Goal: Transaction & Acquisition: Purchase product/service

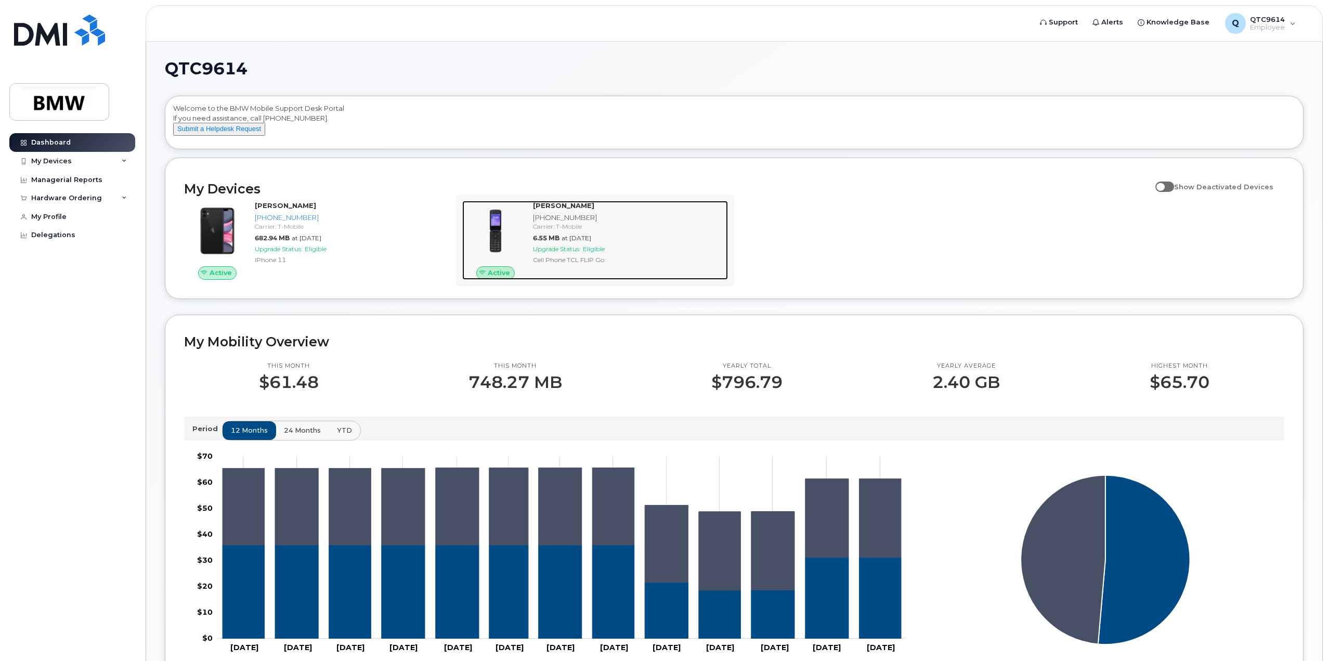
click at [550, 222] on div "[PHONE_NUMBER]" at bounding box center [628, 218] width 191 height 10
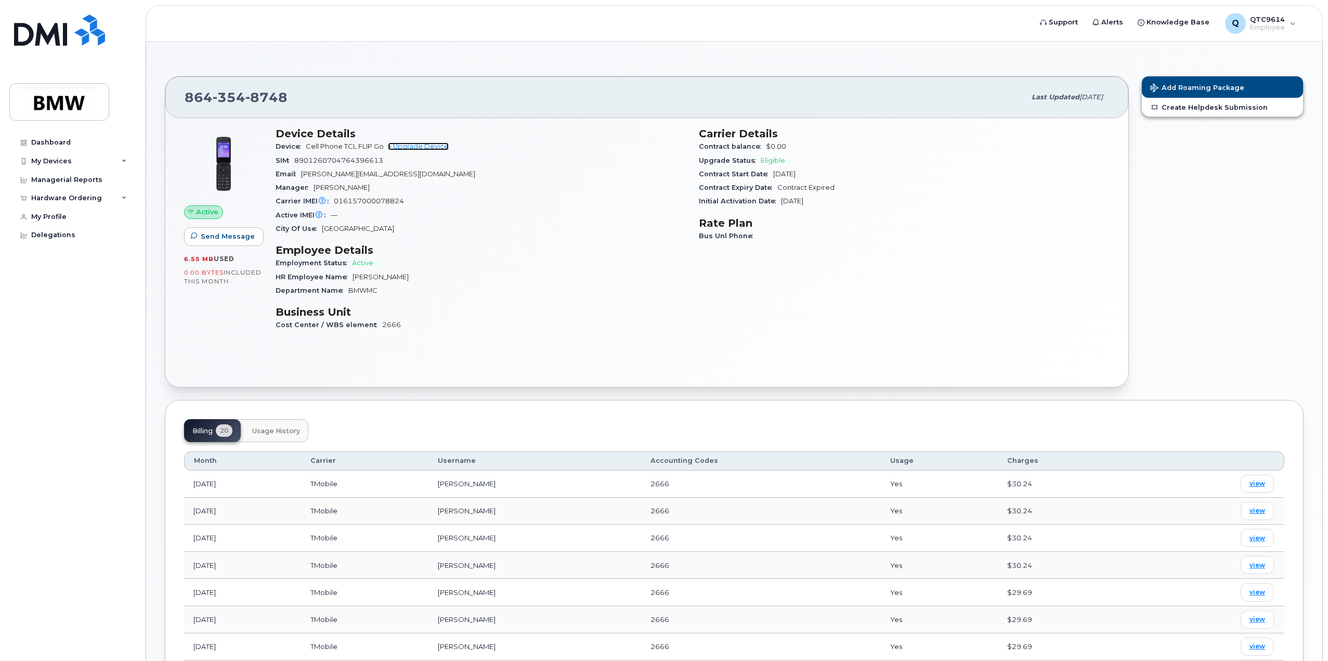
click at [409, 145] on link "+ Upgrade Device" at bounding box center [418, 146] width 61 height 8
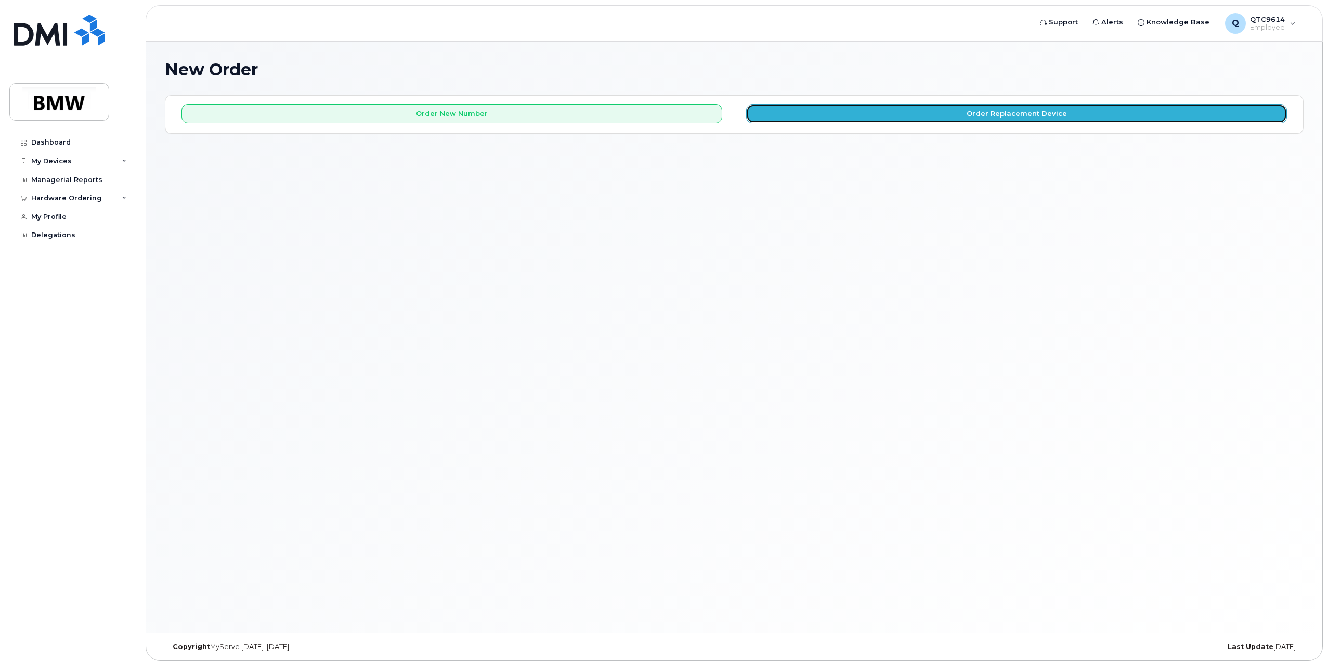
click at [932, 117] on button "Order Replacement Device" at bounding box center [1016, 113] width 541 height 19
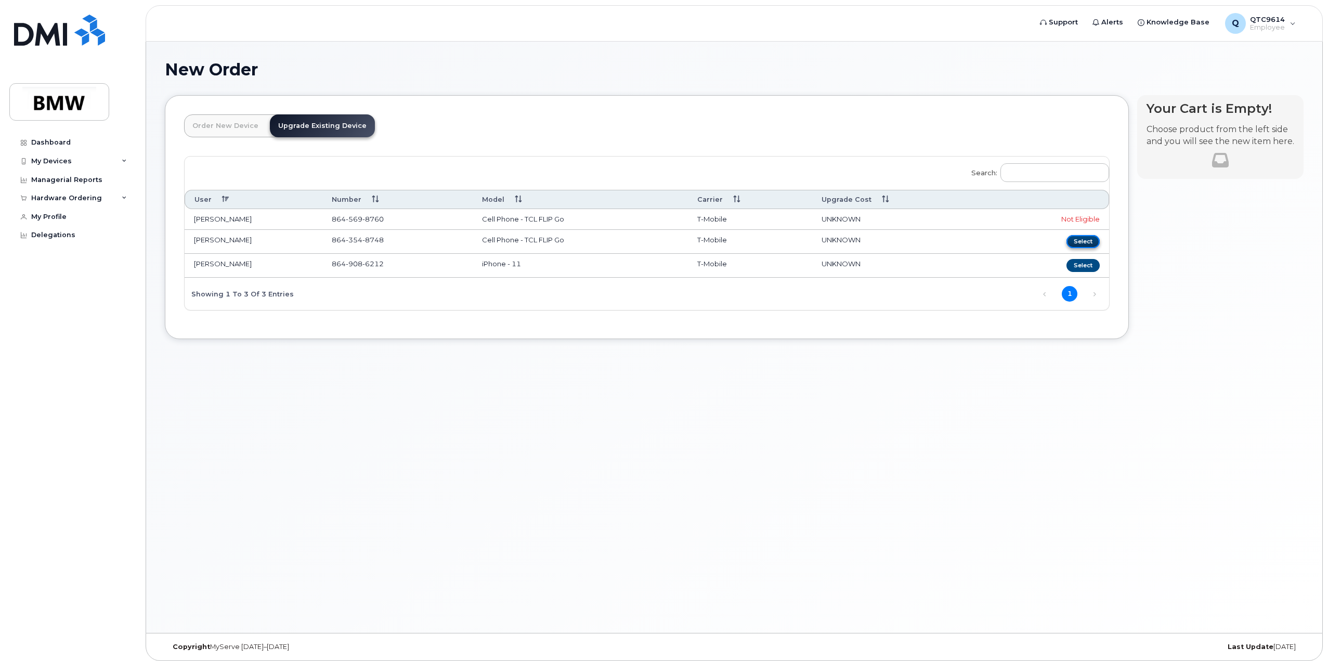
click at [1083, 238] on button "Select" at bounding box center [1082, 241] width 33 height 13
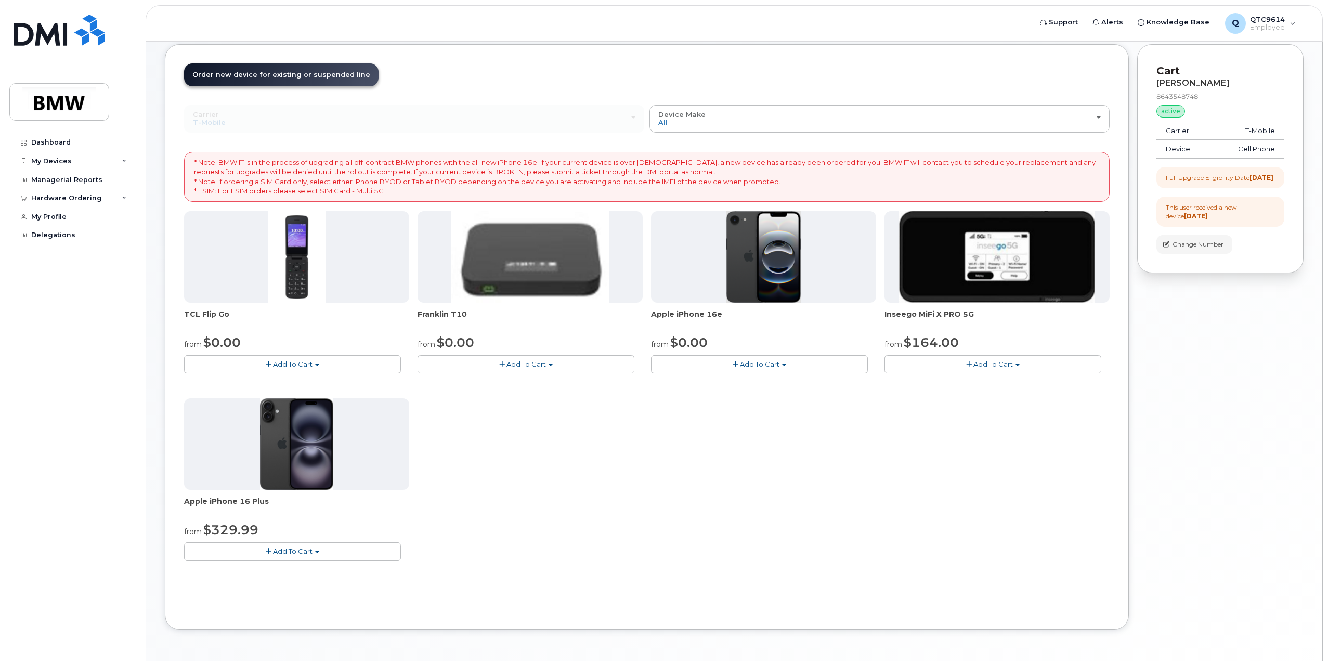
scroll to position [85, 0]
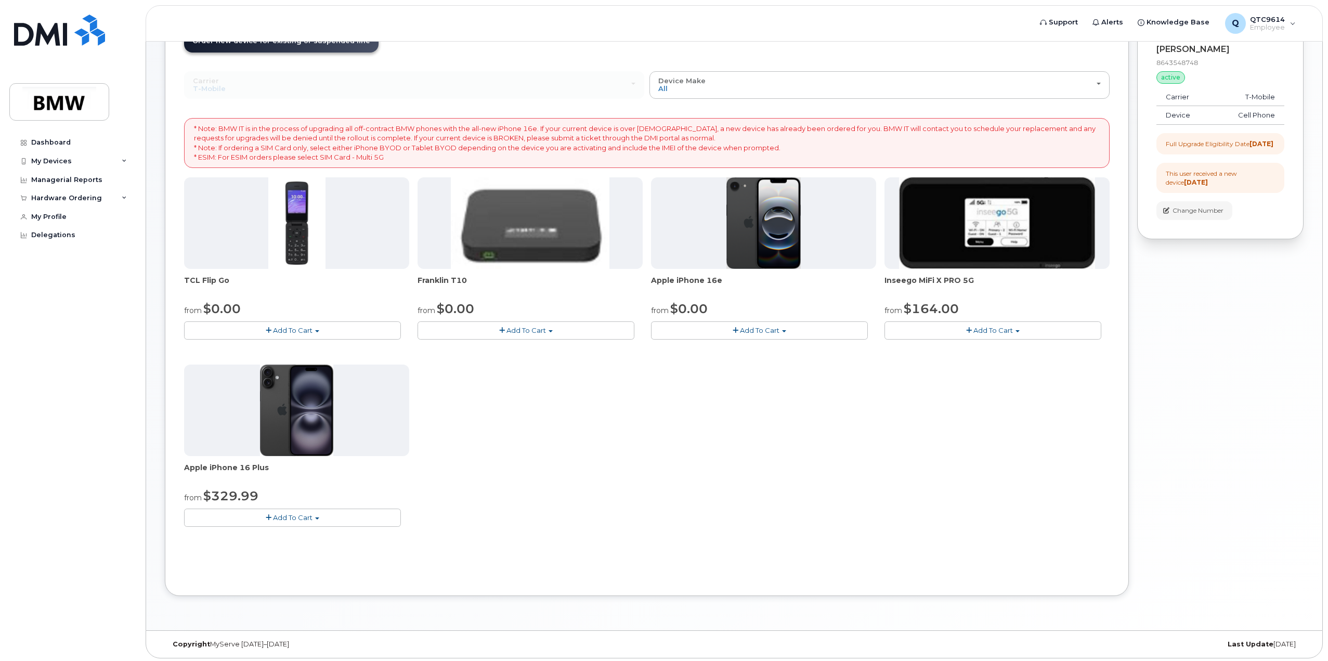
click at [317, 327] on button "Add To Cart" at bounding box center [292, 330] width 217 height 18
click at [206, 358] on link "$96.00 - Full Price Upgrade" at bounding box center [244, 362] width 114 height 13
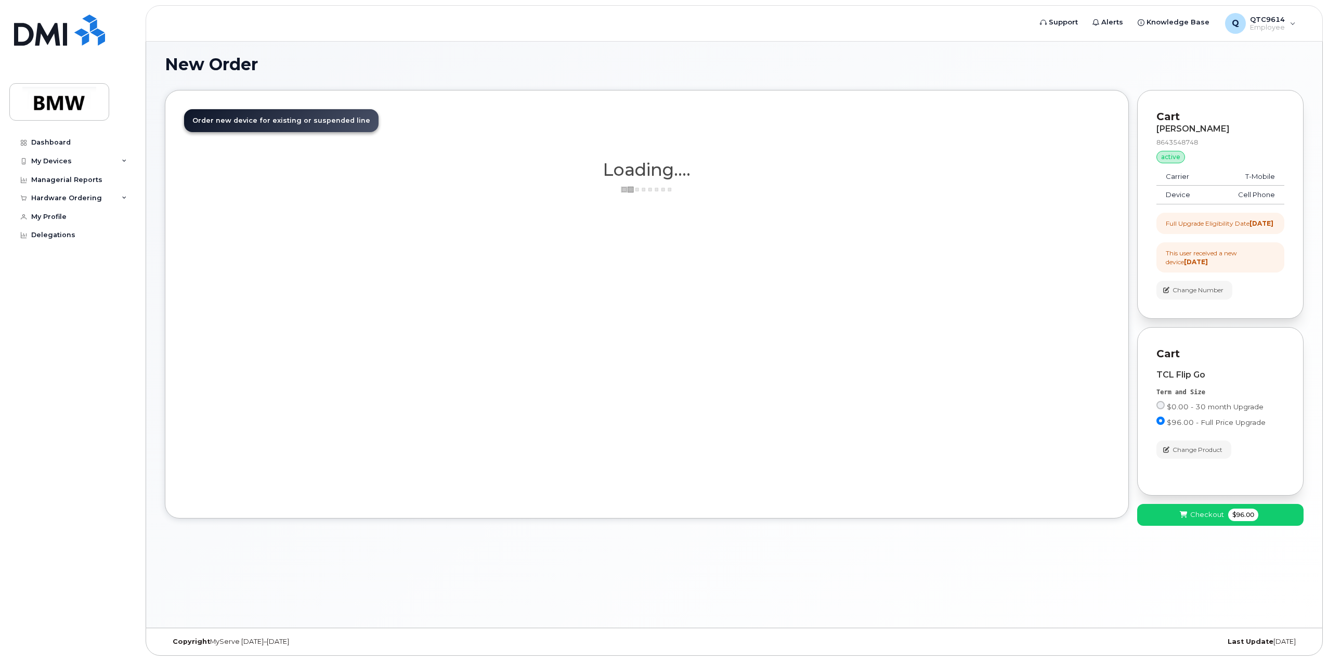
scroll to position [5, 0]
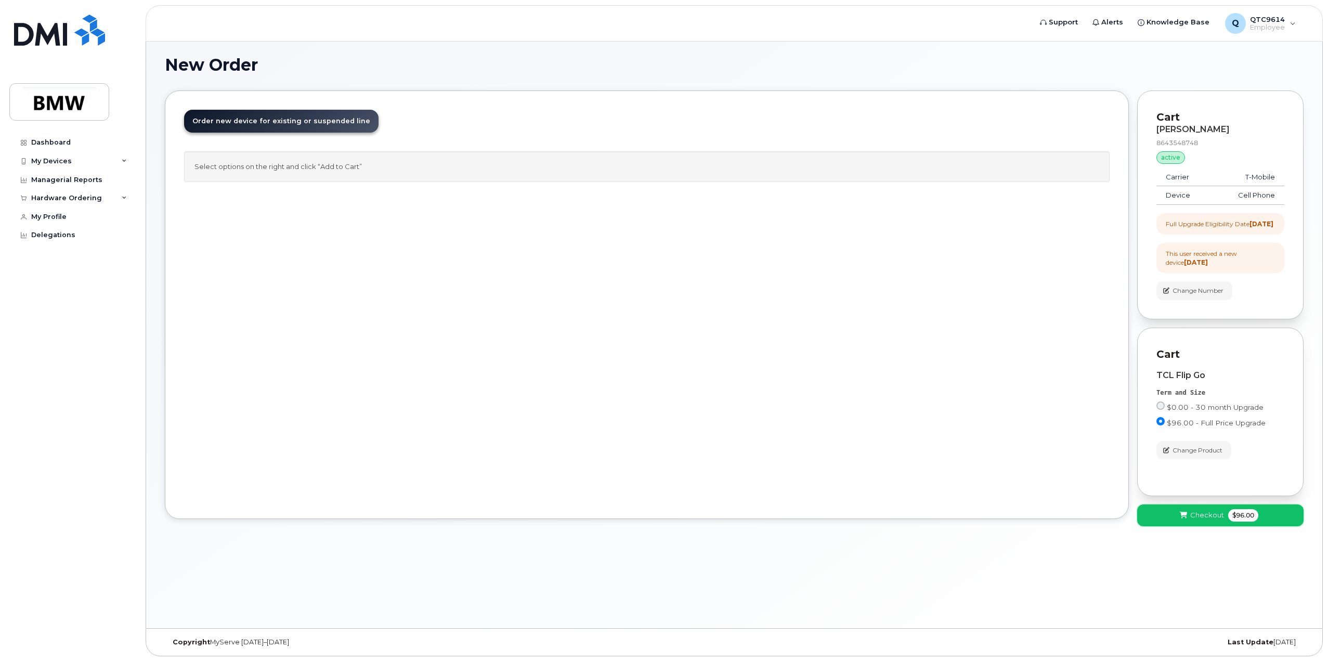
click at [1221, 520] on span "Checkout" at bounding box center [1207, 515] width 34 height 10
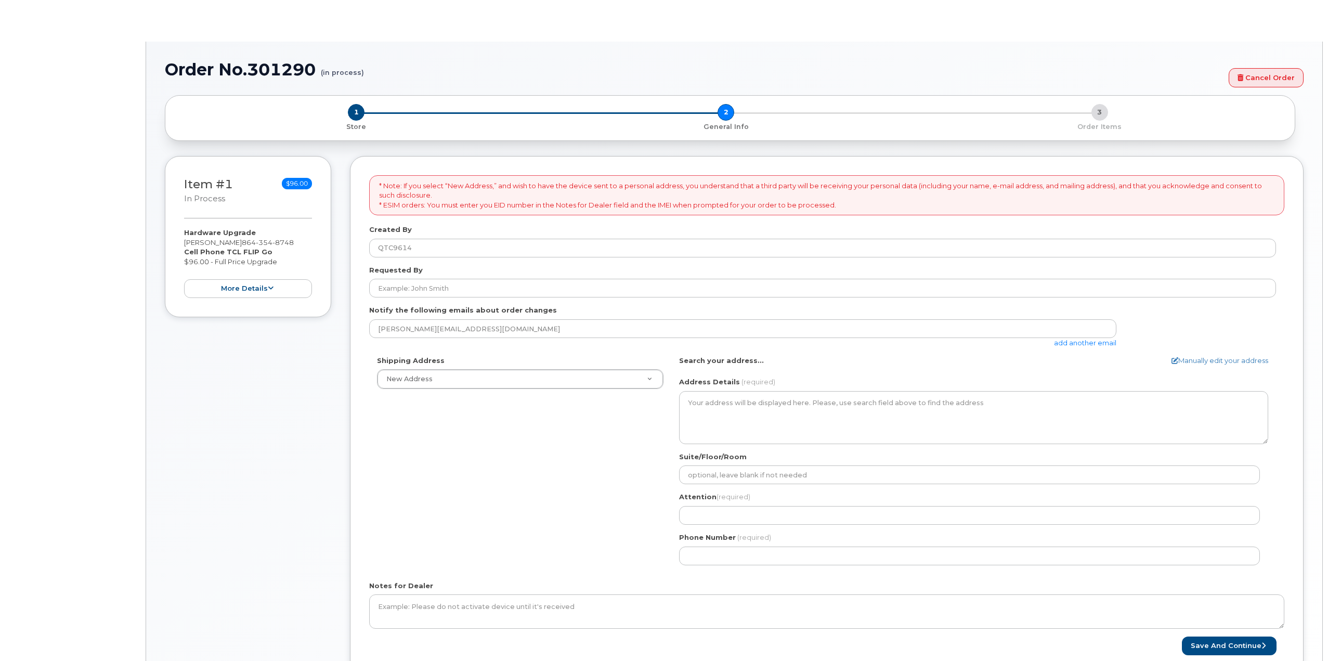
select select
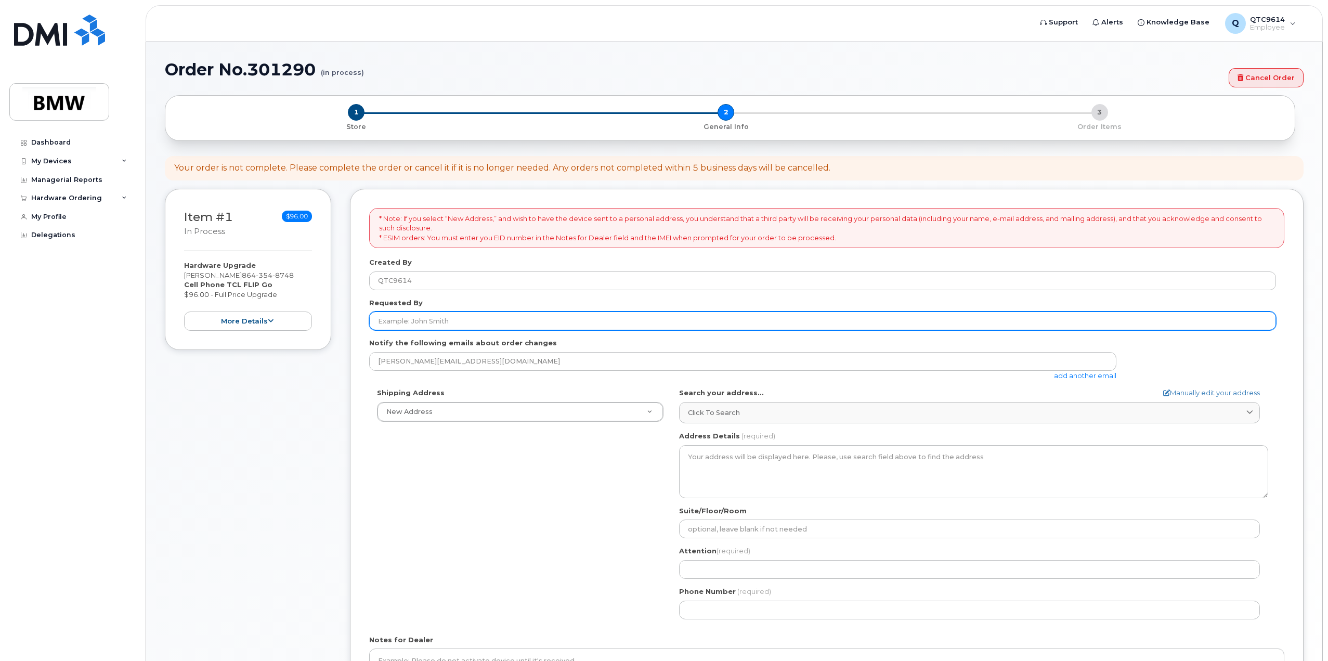
click at [450, 321] on input "Requested By" at bounding box center [822, 320] width 907 height 19
type input "[PERSON_NAME]"
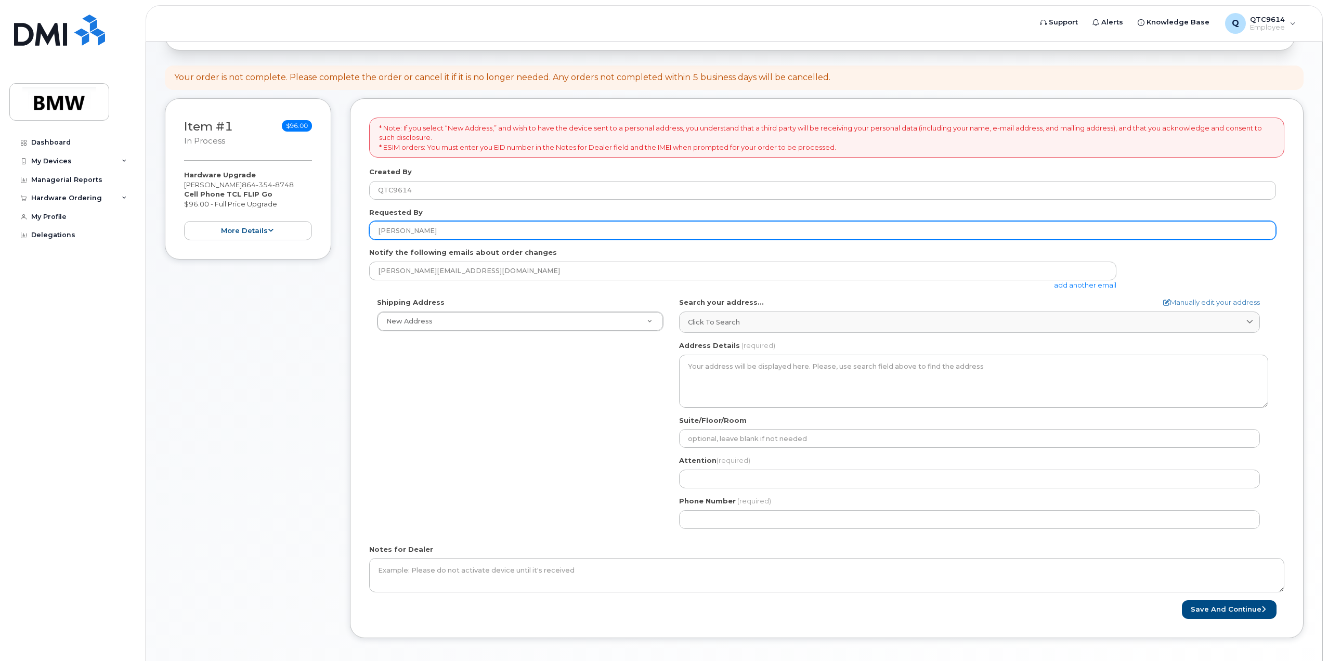
scroll to position [80, 0]
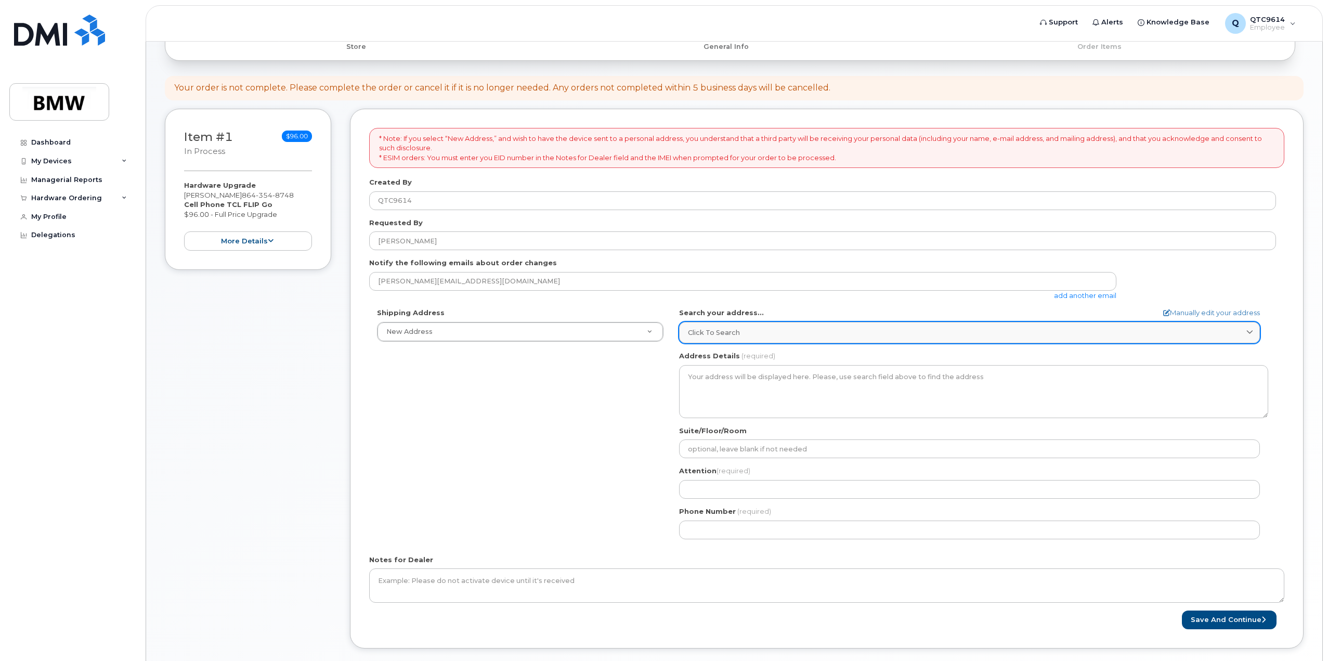
click at [1250, 331] on icon at bounding box center [1249, 332] width 7 height 7
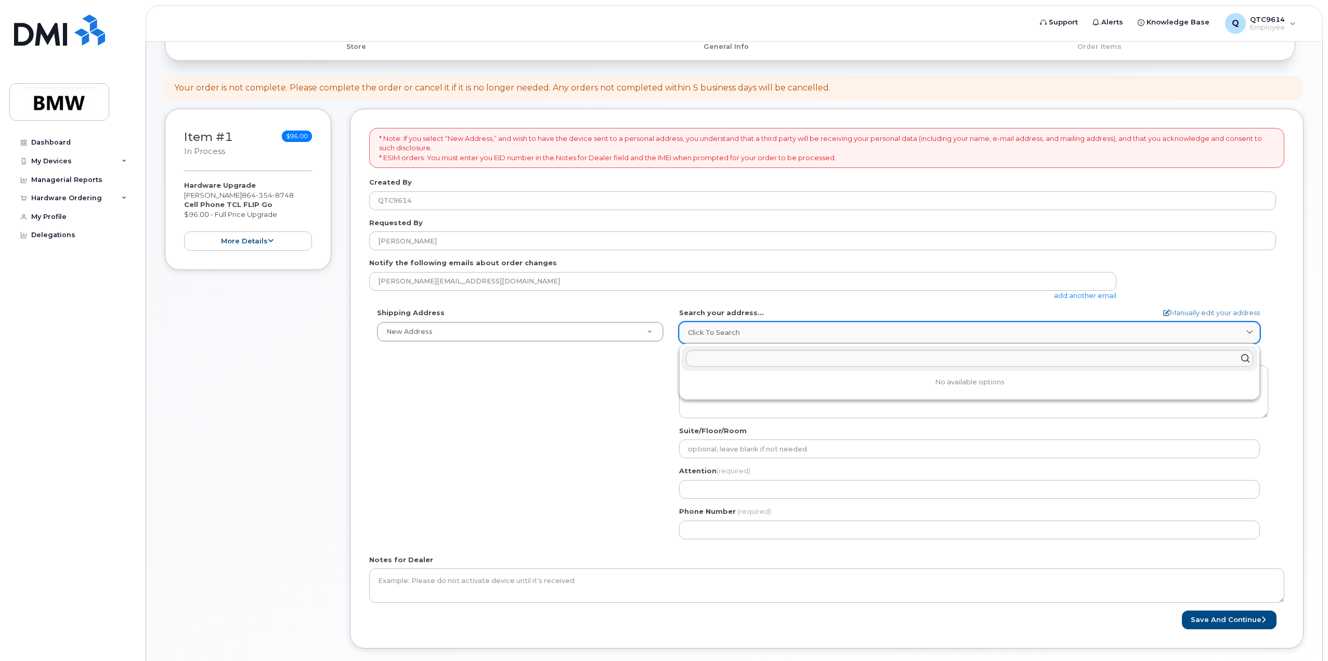
click at [786, 327] on div "Click to search" at bounding box center [969, 332] width 563 height 10
click at [704, 328] on span "Click to search" at bounding box center [714, 332] width 52 height 10
click at [1227, 277] on div "steven.couch@bmwmc.com add another email" at bounding box center [822, 286] width 907 height 29
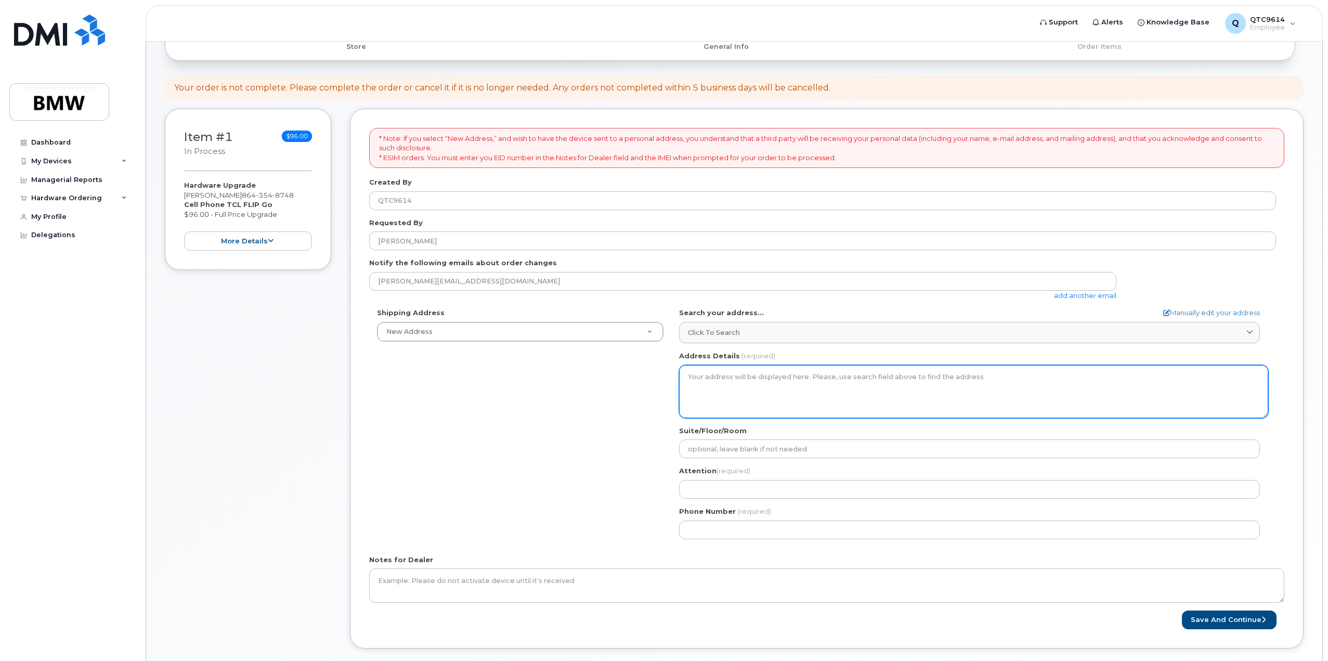
click at [688, 375] on textarea "Address Details" at bounding box center [973, 391] width 589 height 53
click at [703, 374] on textarea "Address Details" at bounding box center [973, 391] width 589 height 53
click at [699, 376] on textarea "Address Details" at bounding box center [973, 391] width 589 height 53
click at [733, 386] on textarea "Address Details" at bounding box center [973, 391] width 589 height 53
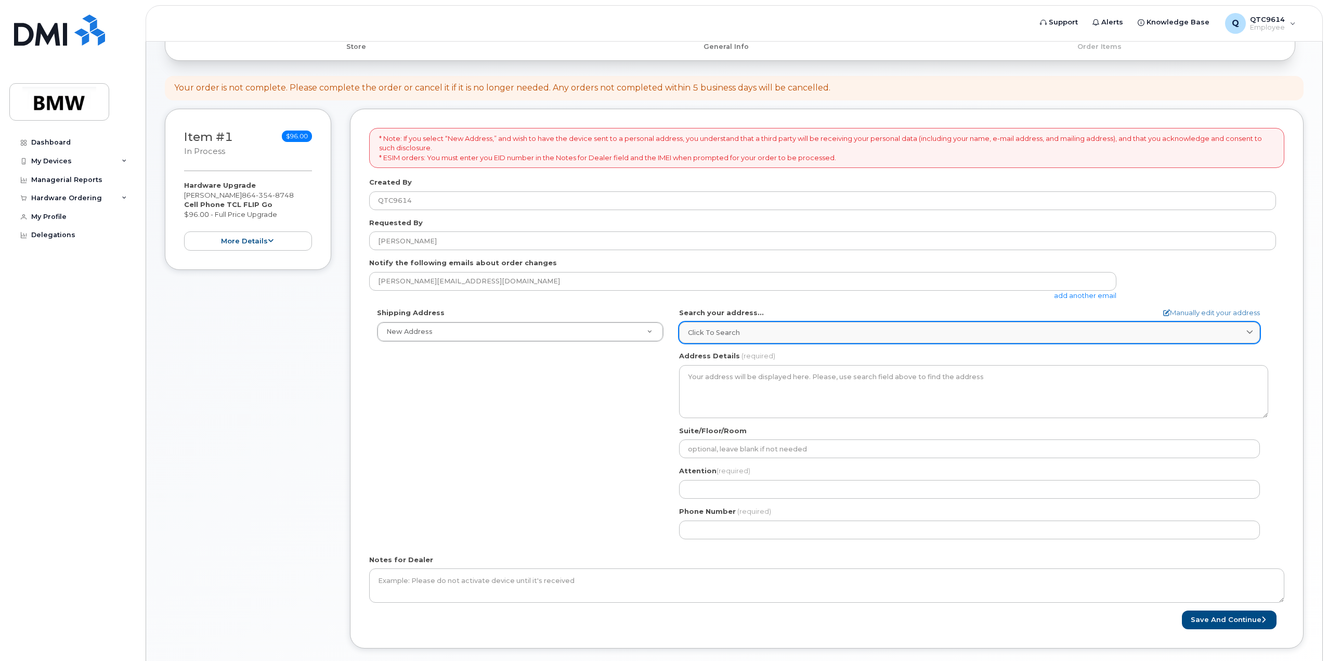
click at [752, 335] on div "Click to search" at bounding box center [969, 332] width 563 height 10
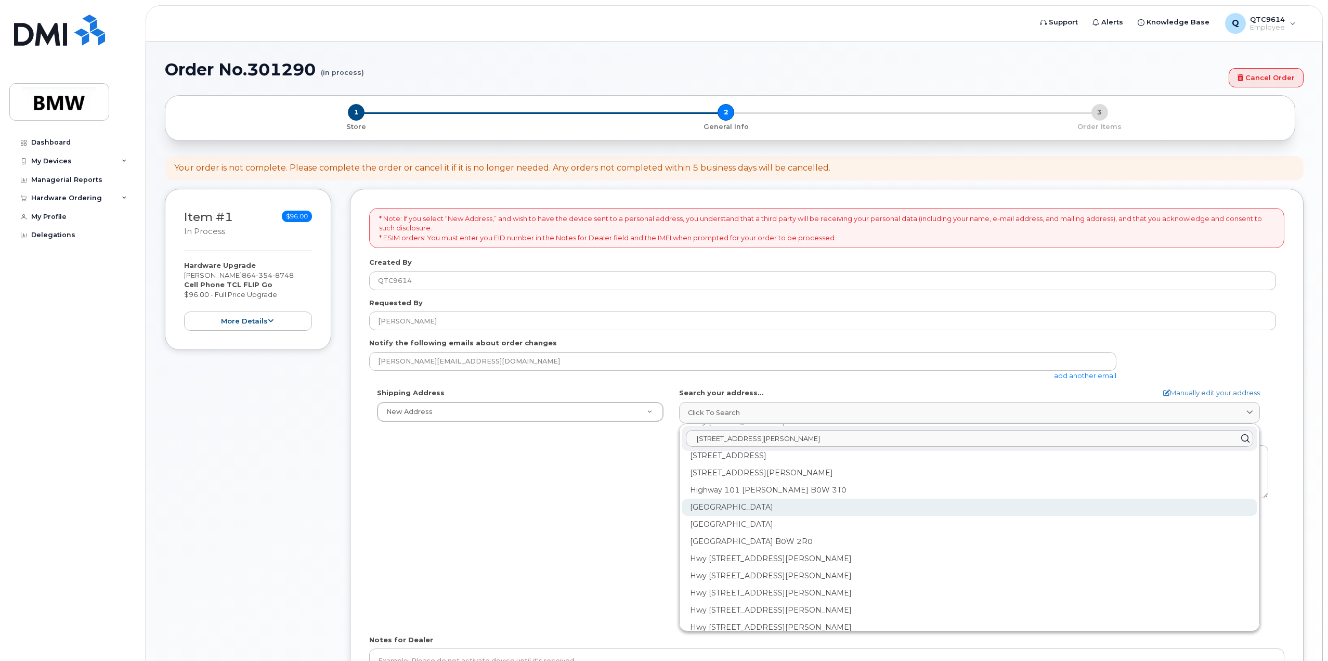
scroll to position [0, 0]
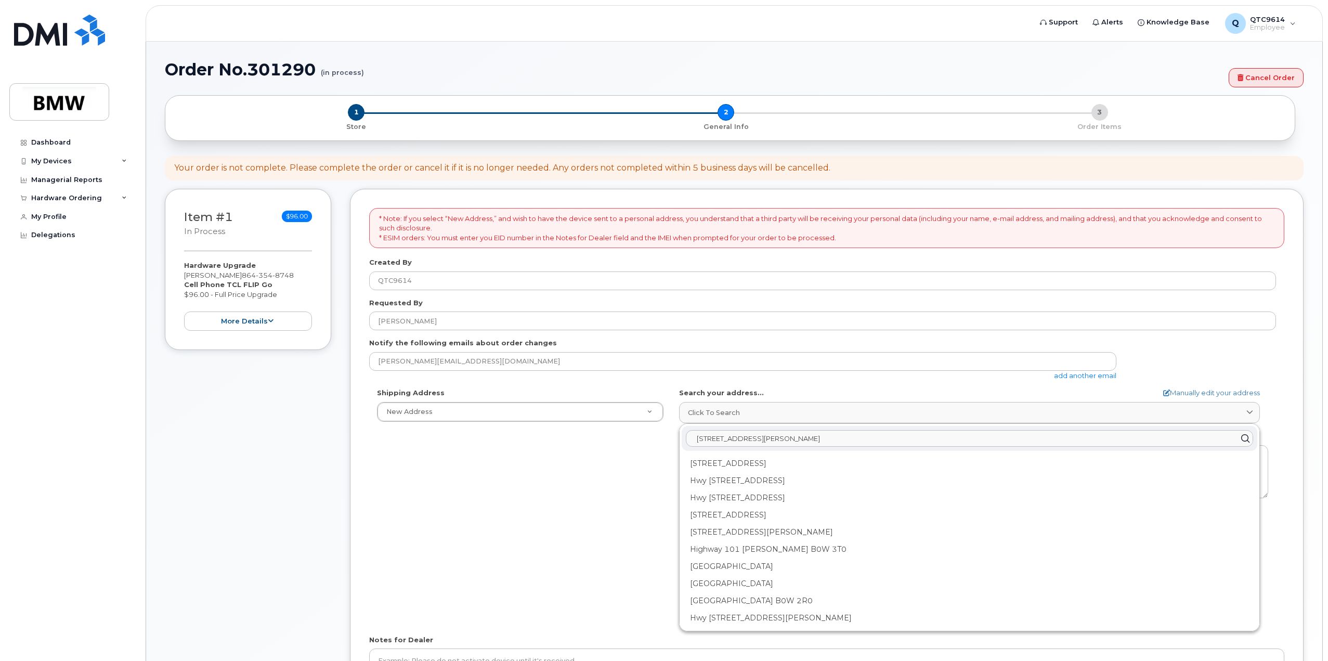
click at [767, 436] on input "1400 Highway 101 south Greer" at bounding box center [969, 438] width 567 height 17
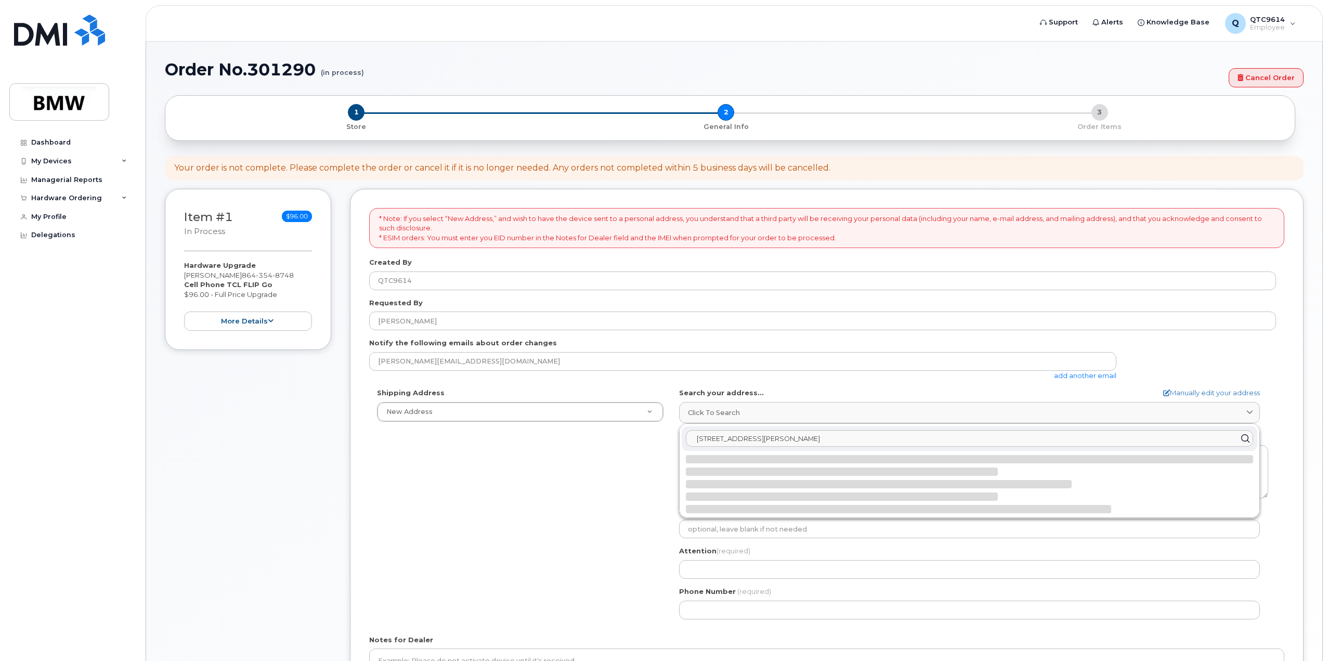
click at [806, 437] on input "1400 Highway 101 South Greer" at bounding box center [969, 438] width 567 height 17
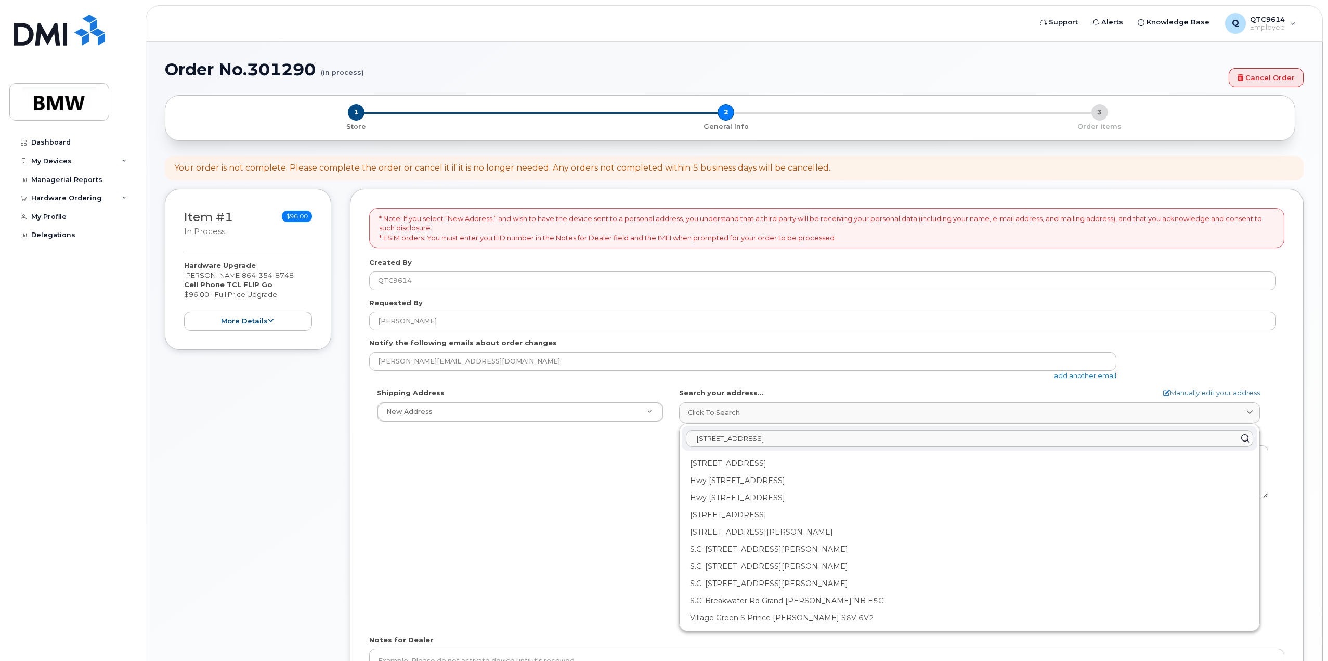
click at [717, 436] on input "1400 Highway 101 South Greer SC" at bounding box center [969, 438] width 567 height 17
drag, startPoint x: 785, startPoint y: 437, endPoint x: 741, endPoint y: 435, distance: 43.7
click at [741, 435] on input "1400 SC-101Highway 101 South Greer SC" at bounding box center [969, 438] width 567 height 17
click at [846, 435] on input "1400 SC-101 South Greer SC" at bounding box center [969, 438] width 567 height 17
drag, startPoint x: 779, startPoint y: 432, endPoint x: 766, endPoint y: 436, distance: 13.5
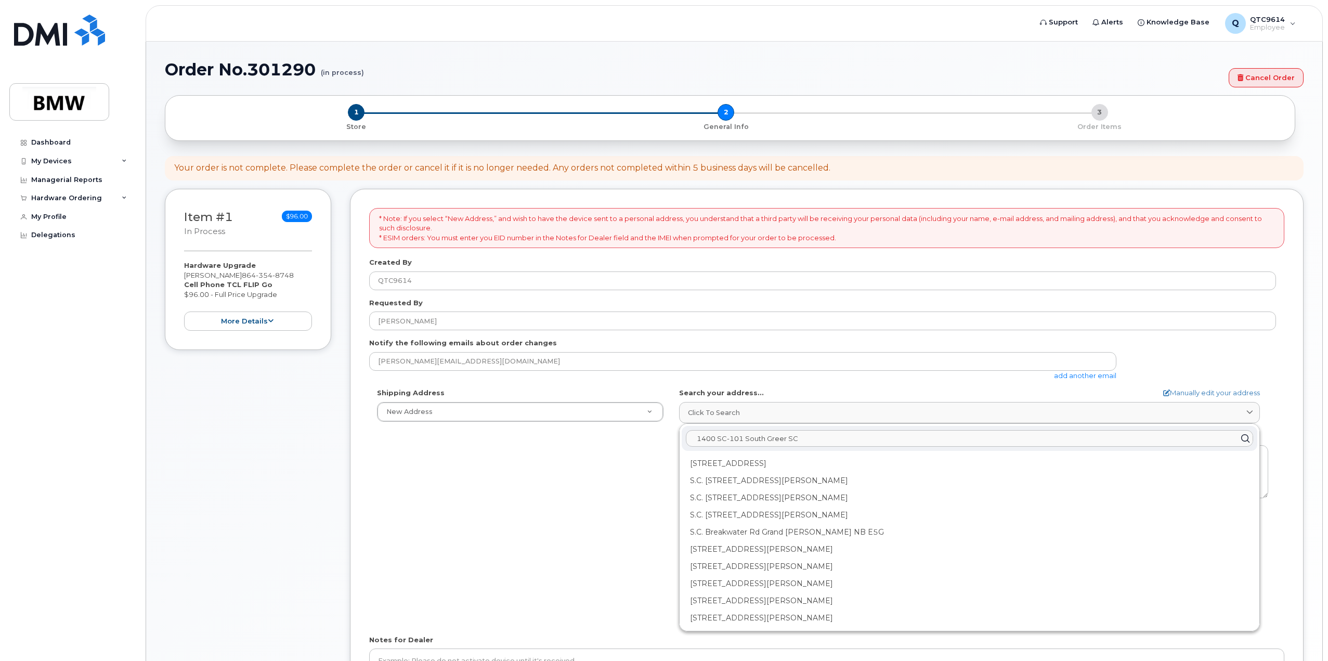
click at [766, 436] on input "1400 SC-101 South Greer SC" at bounding box center [969, 438] width 567 height 17
drag, startPoint x: 763, startPoint y: 440, endPoint x: 744, endPoint y: 437, distance: 19.5
click at [744, 437] on input "1400 SC-101 South" at bounding box center [969, 438] width 567 height 17
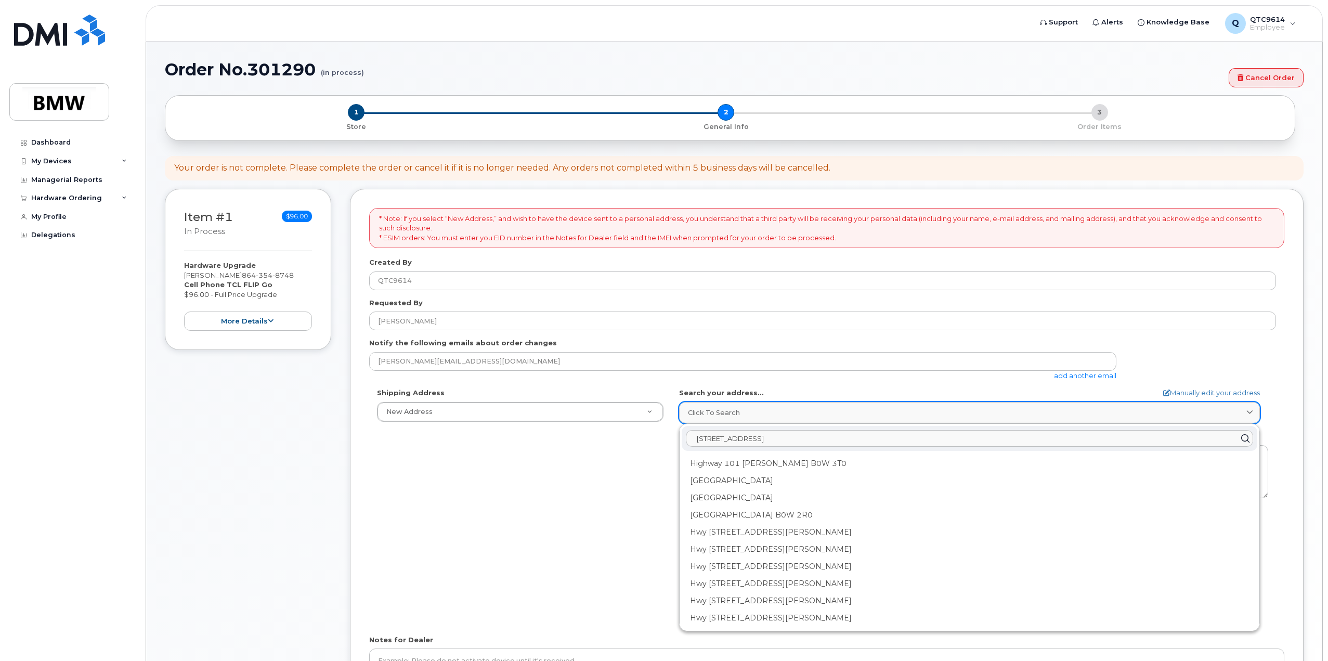
type input "1400 Hwy 101 greer"
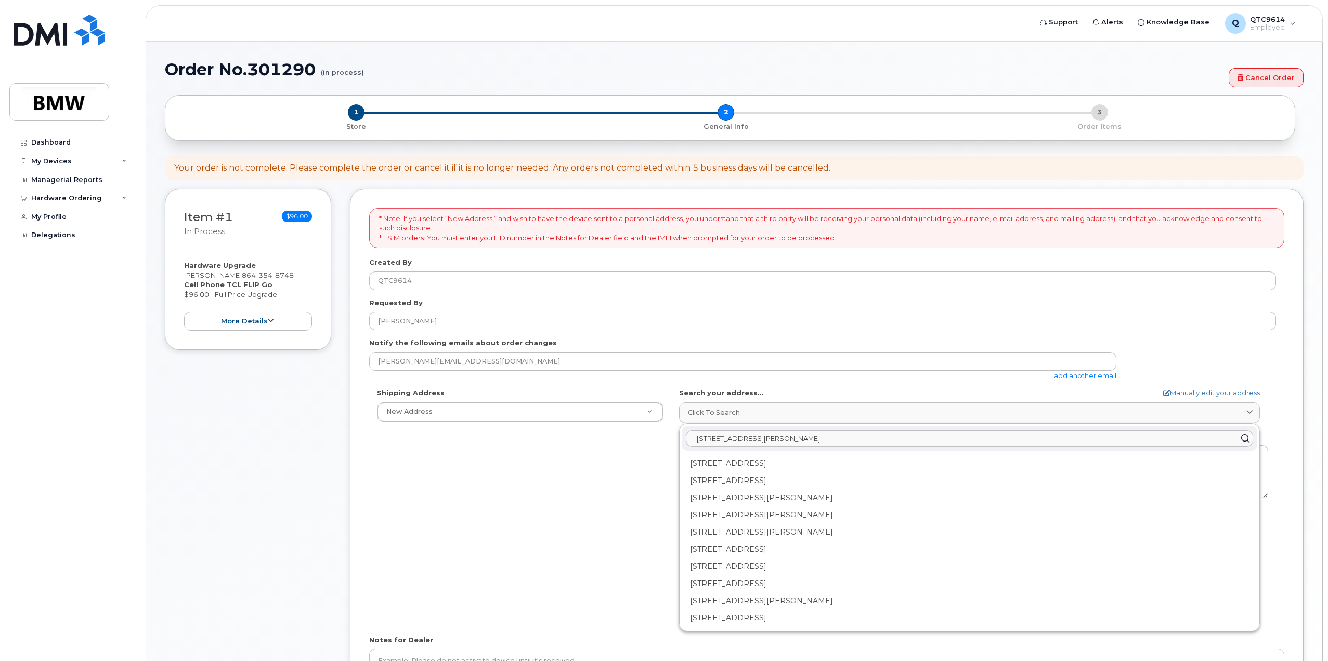
drag, startPoint x: 798, startPoint y: 436, endPoint x: 657, endPoint y: 433, distance: 141.4
click at [657, 433] on div "Shipping Address New Address New Address BMW MC Plant BMW North America Financi…" at bounding box center [822, 507] width 907 height 239
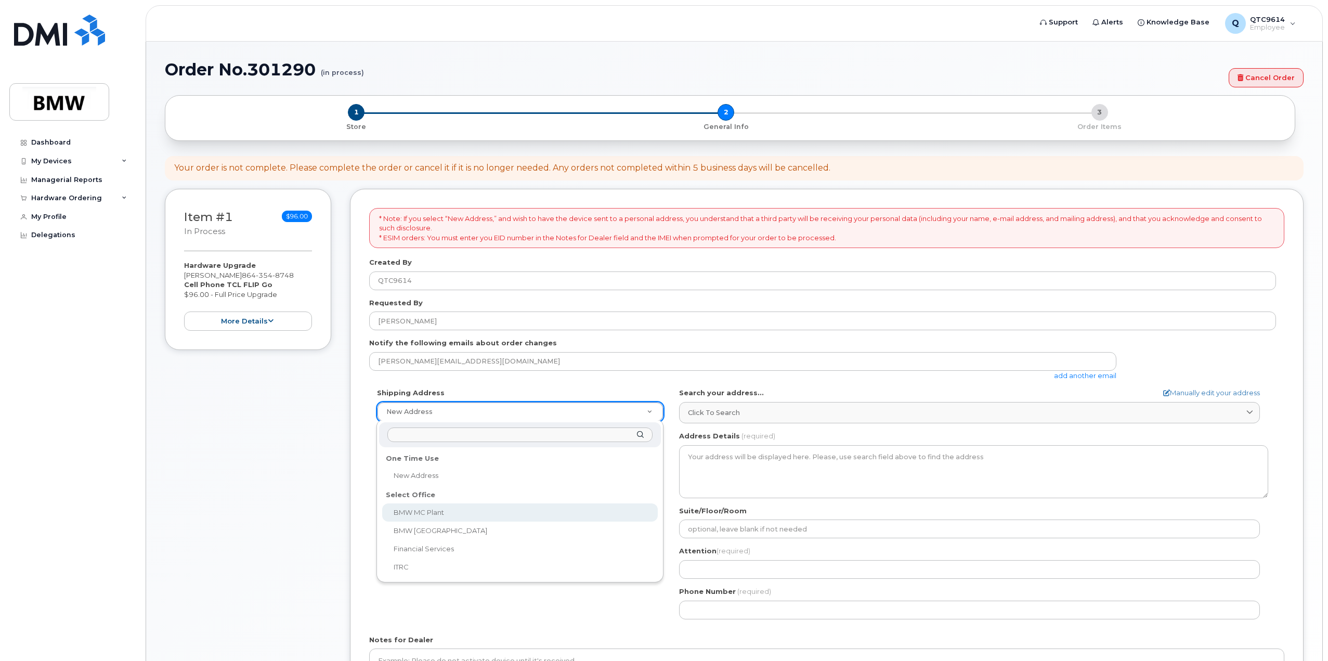
select select
type textarea "1400 Highway 101 S GREER SC 29651-6731 UNITED STATES Greer South Carolina 29651…"
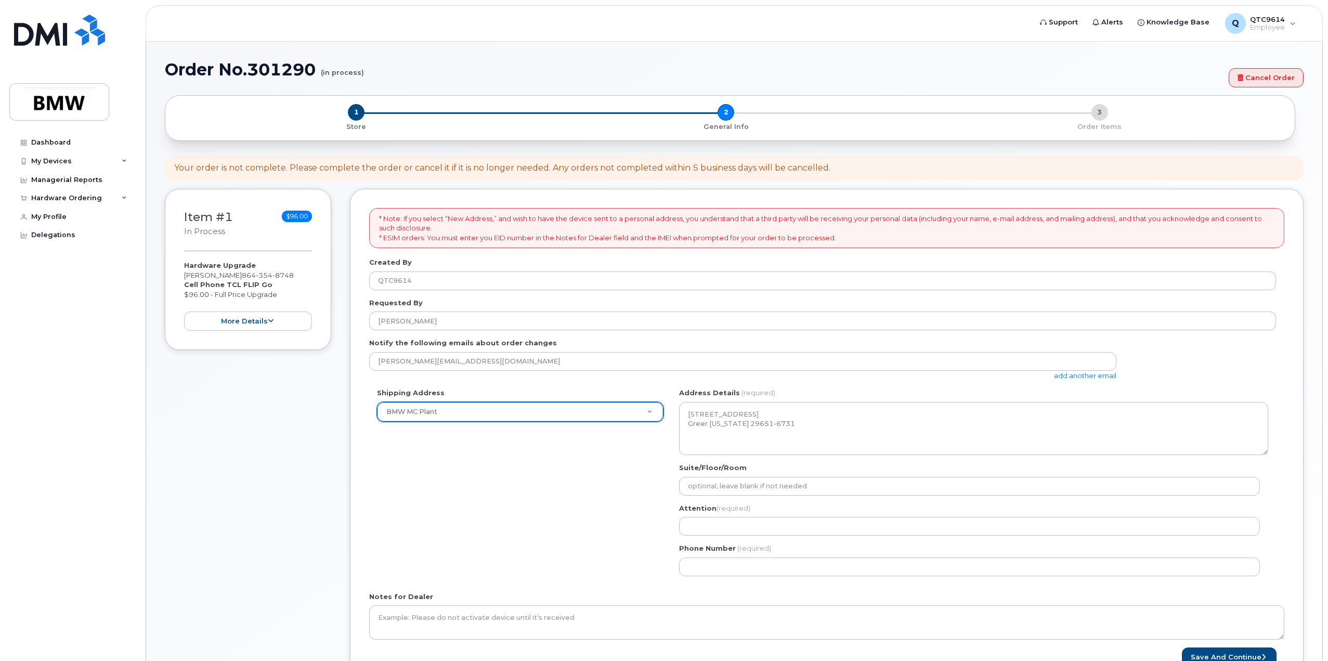
scroll to position [52, 0]
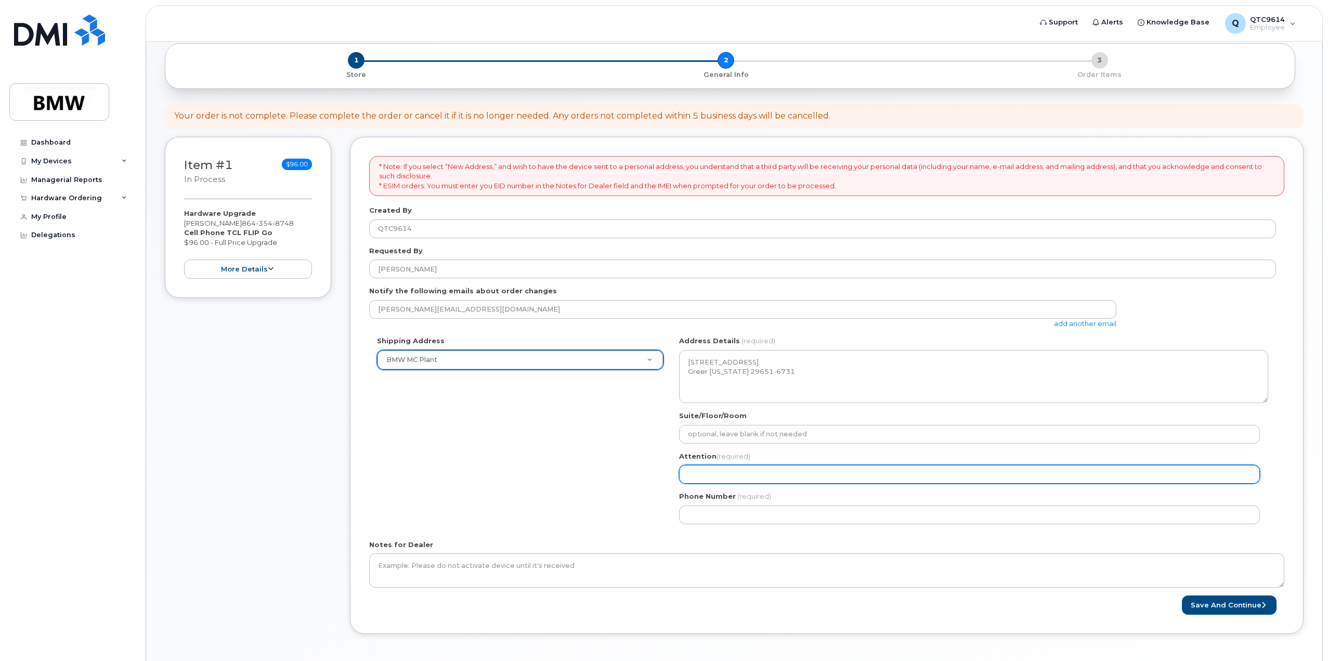
click at [715, 470] on input "Attention (required)" at bounding box center [969, 474] width 581 height 19
type input "Steven Brent Couch"
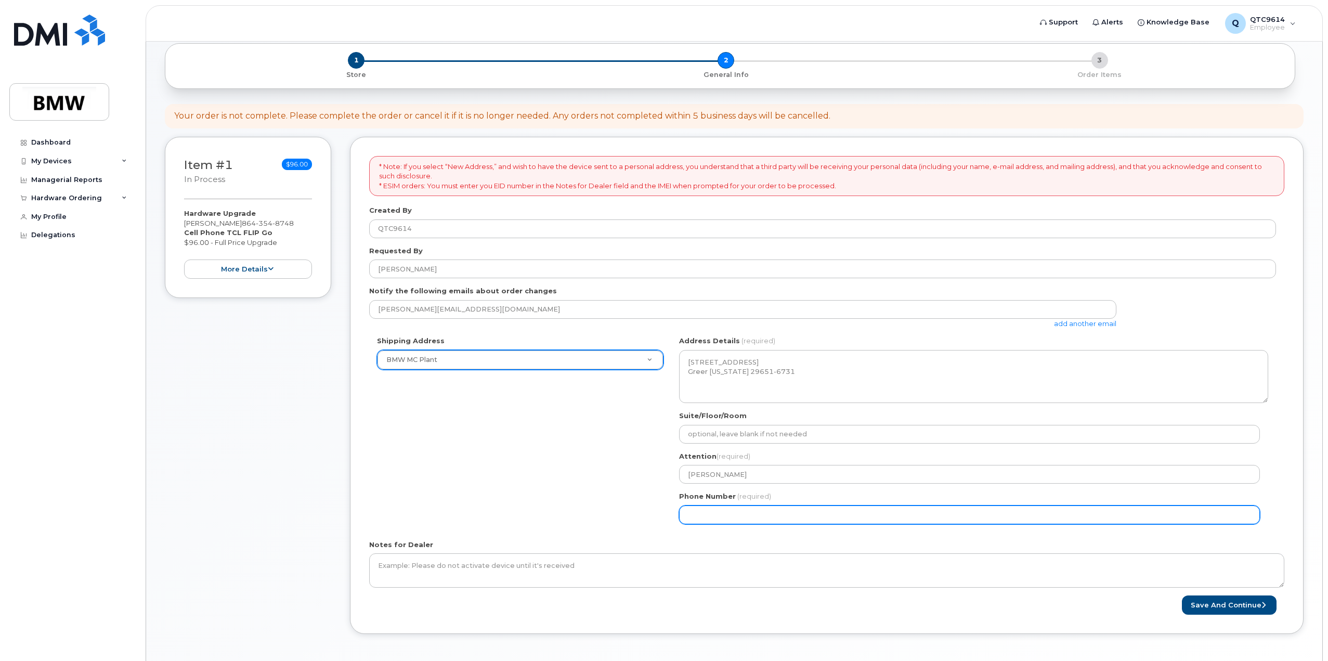
click at [686, 512] on input "Phone Number" at bounding box center [969, 514] width 581 height 19
select select
type input "864"
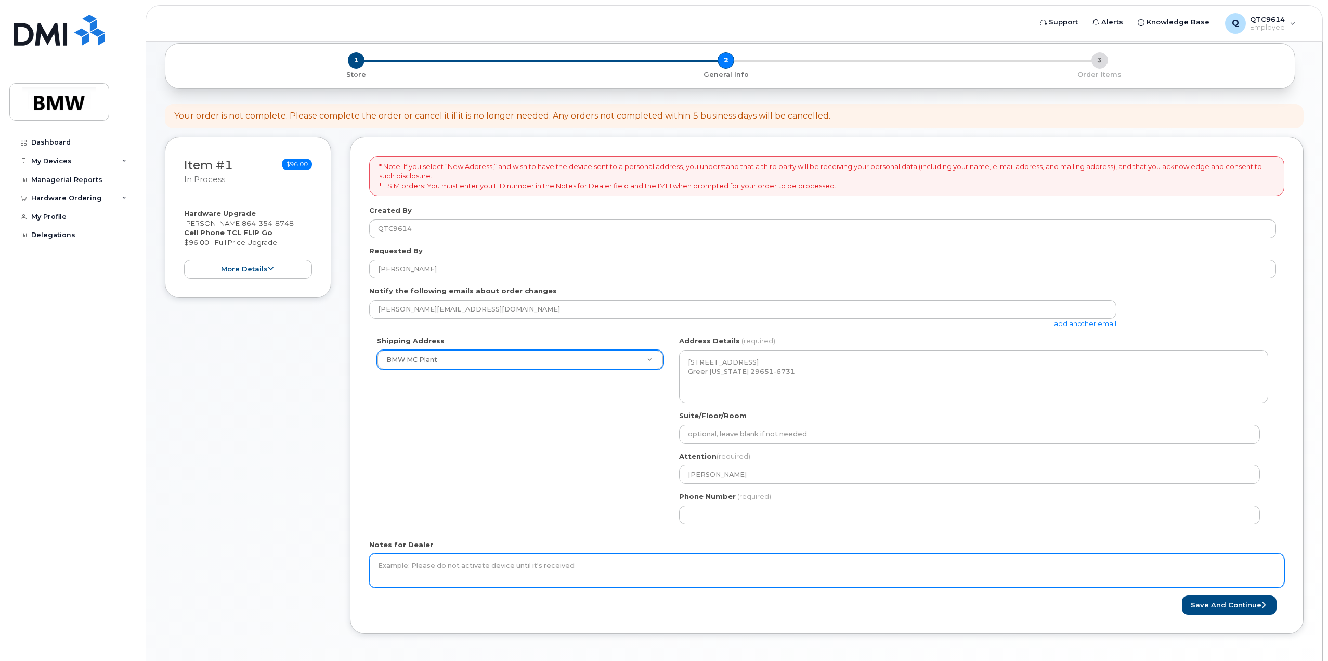
click at [554, 567] on textarea "Notes for Dealer" at bounding box center [826, 570] width 915 height 34
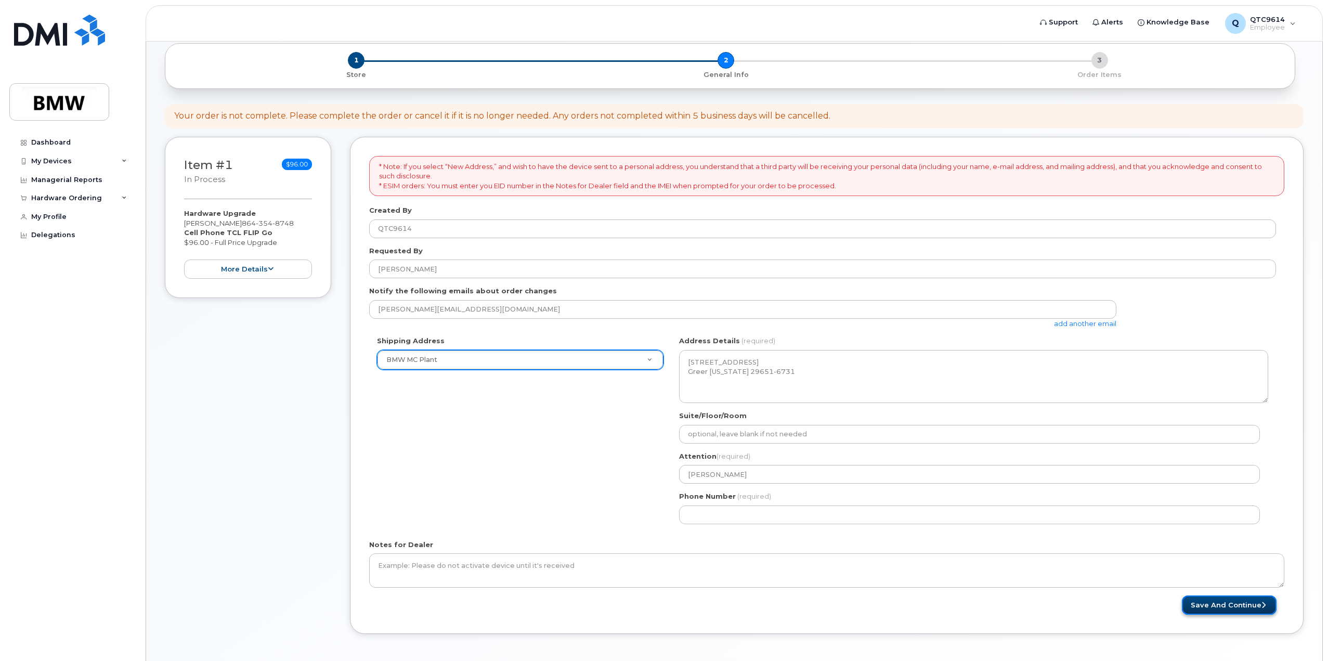
click at [1224, 602] on button "Save and Continue" at bounding box center [1229, 604] width 95 height 19
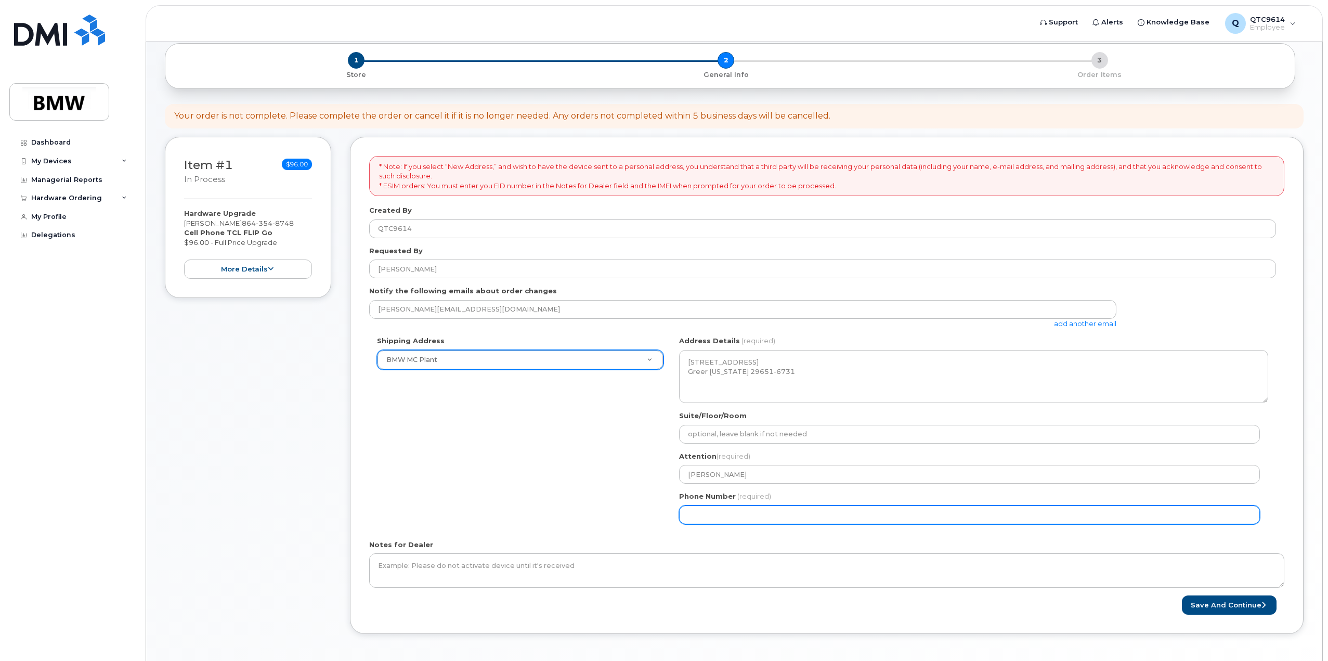
click at [724, 513] on input "Phone Number" at bounding box center [969, 514] width 581 height 19
click at [722, 513] on input "Phone Number" at bounding box center [969, 514] width 581 height 19
type input "864906212"
select select
type input "8649086212"
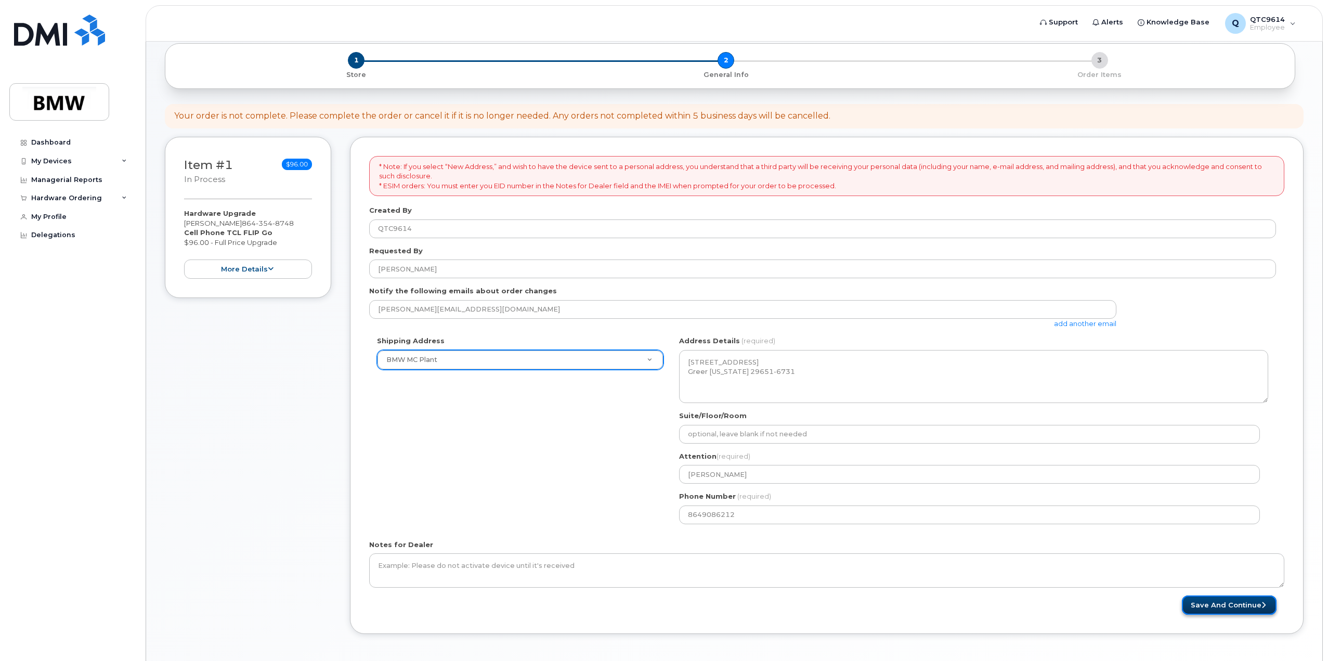
click at [1215, 602] on button "Save and Continue" at bounding box center [1229, 604] width 95 height 19
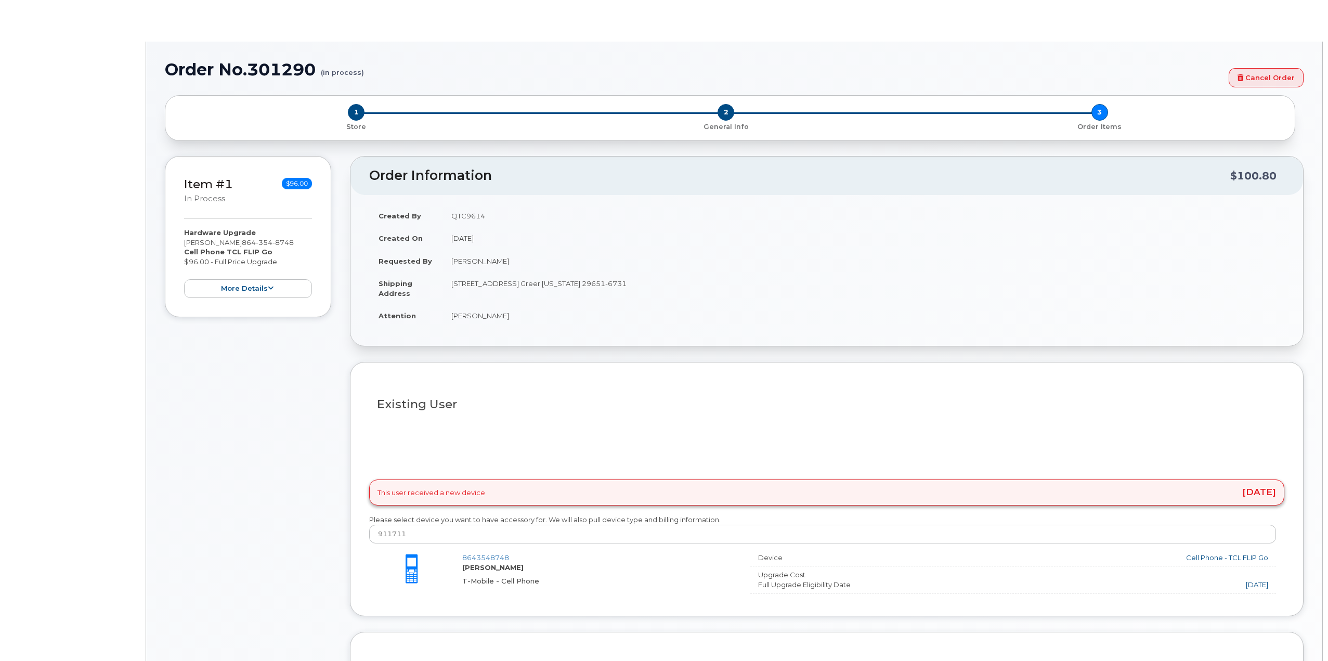
type input "1902739"
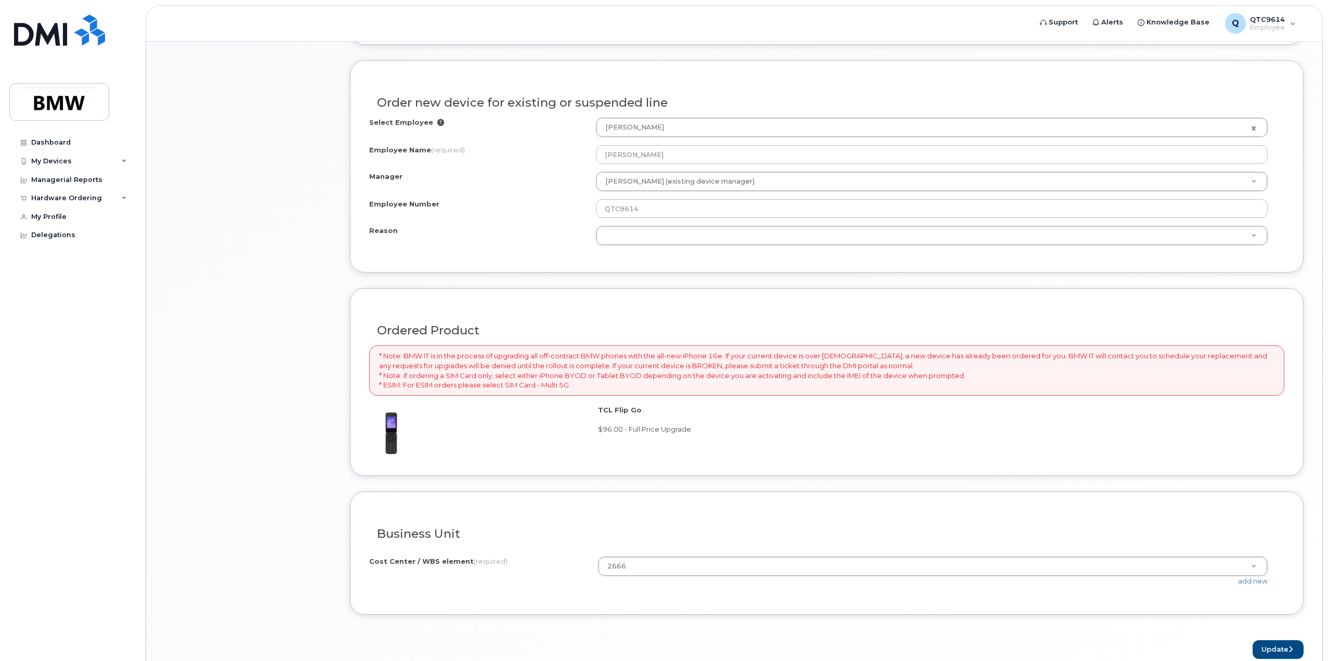
scroll to position [436, 0]
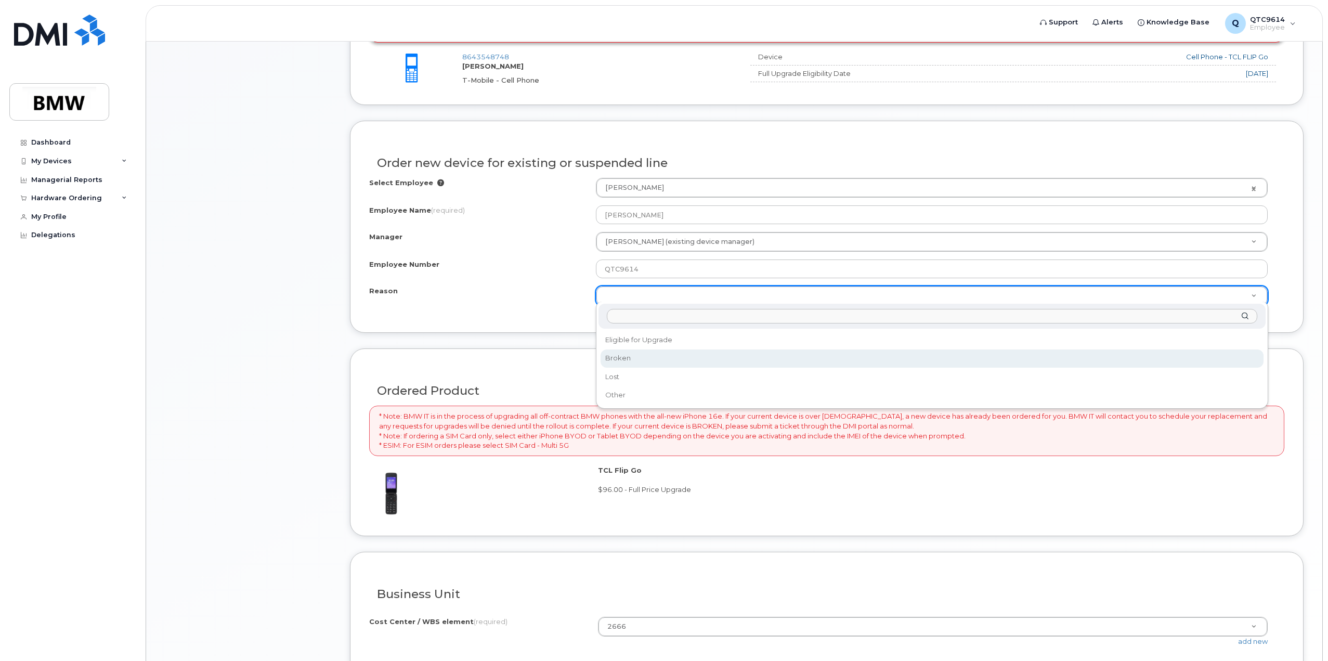
select select "broken"
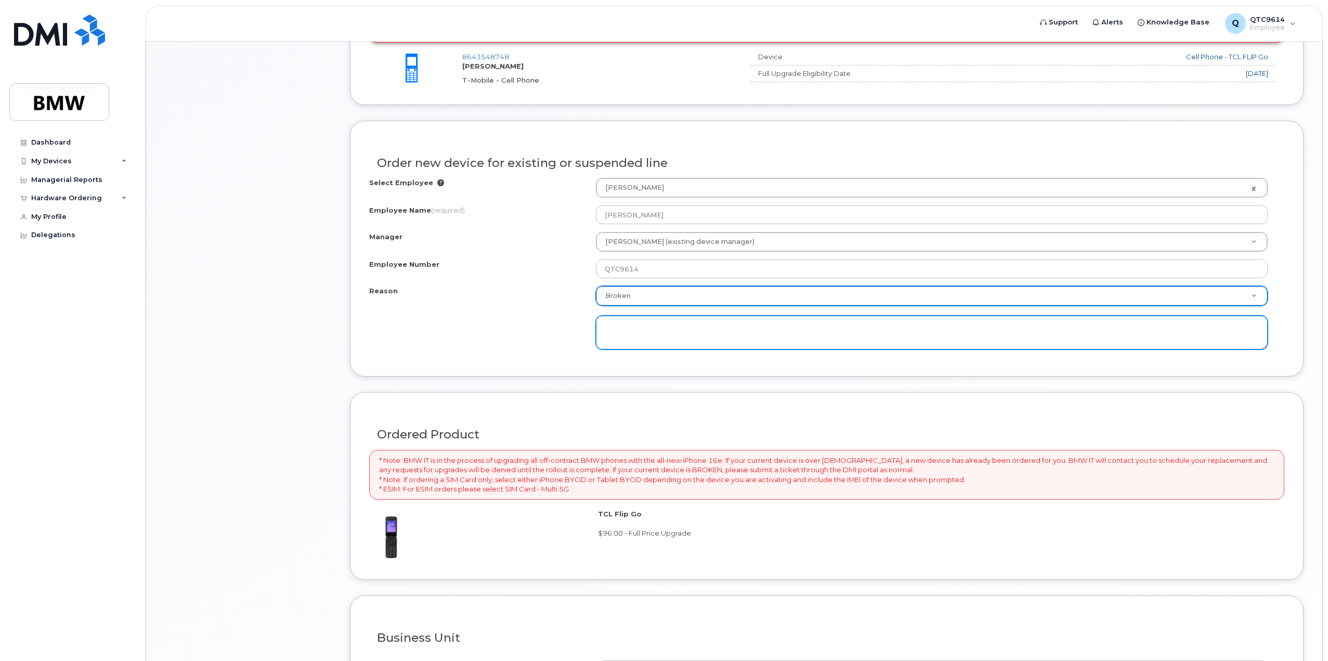
click at [649, 332] on textarea at bounding box center [932, 333] width 672 height 34
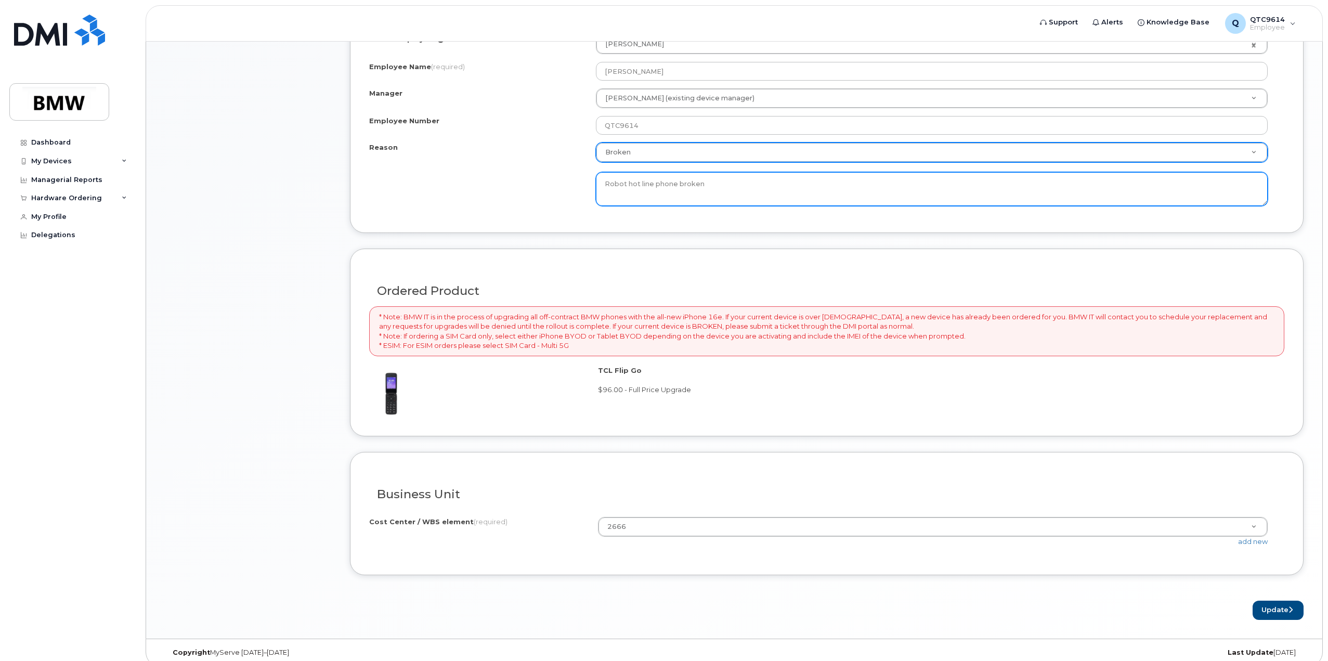
scroll to position [583, 0]
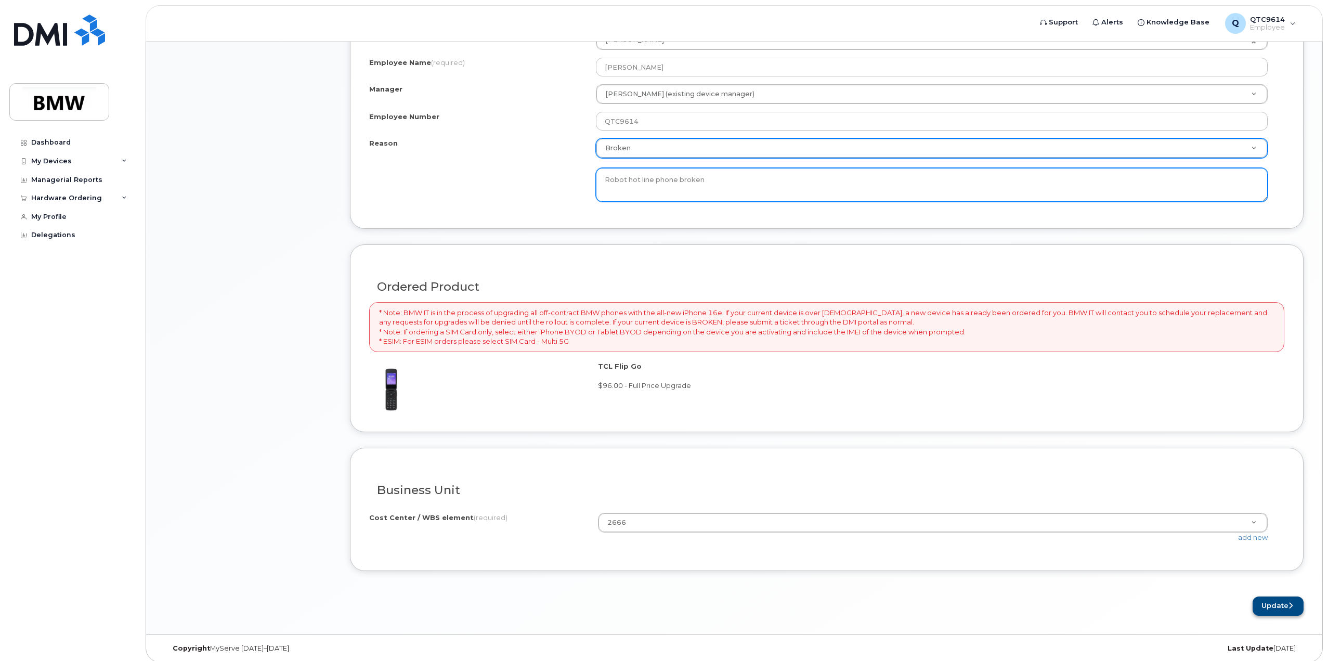
type textarea "Robot hot line phone broken"
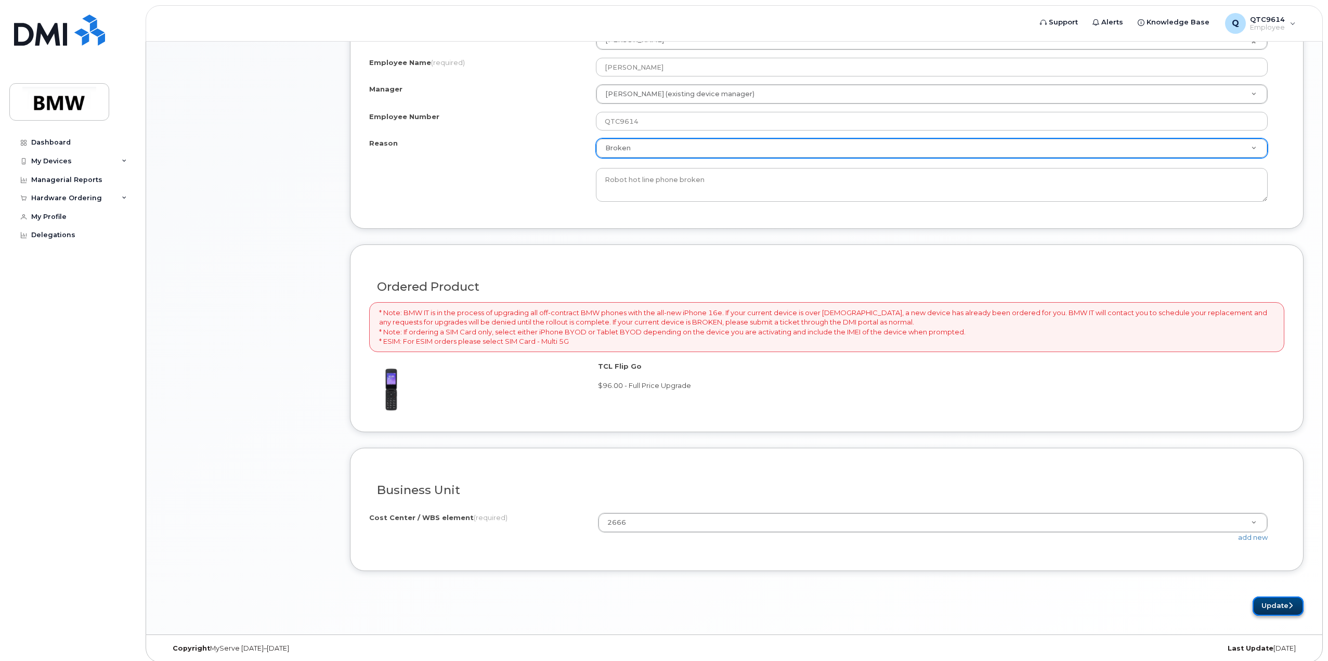
click at [1269, 603] on button "Update" at bounding box center [1277, 605] width 51 height 19
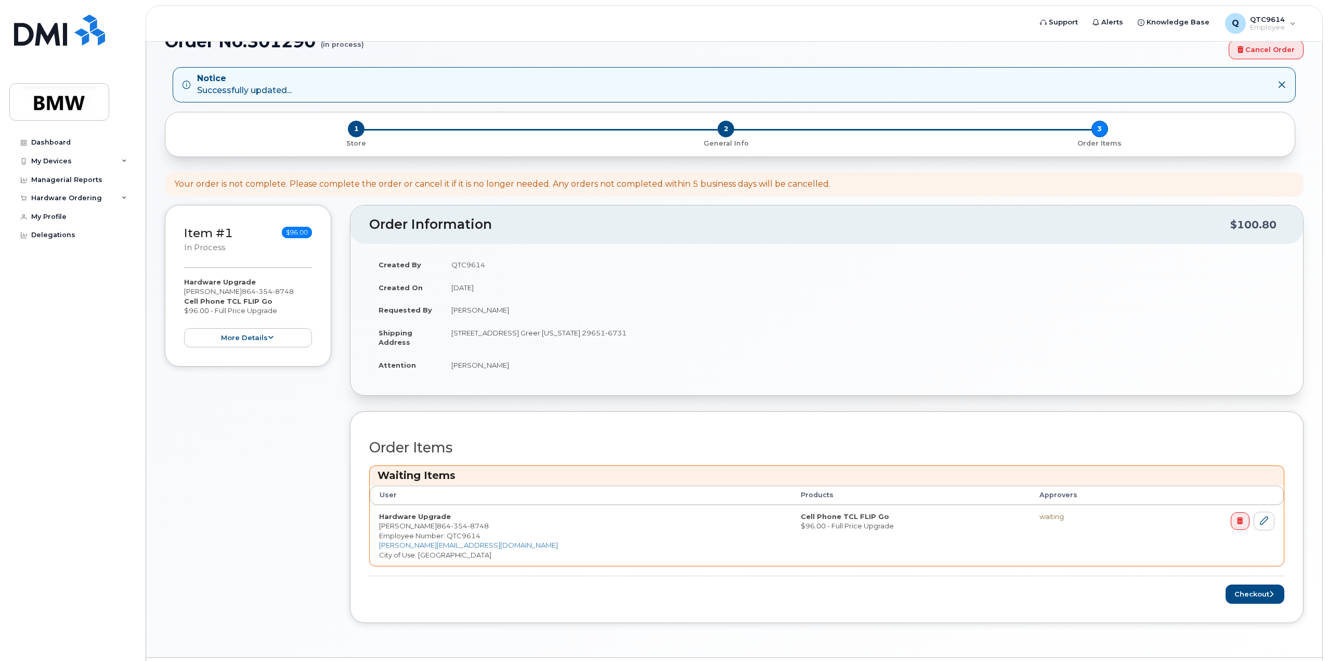
scroll to position [52, 0]
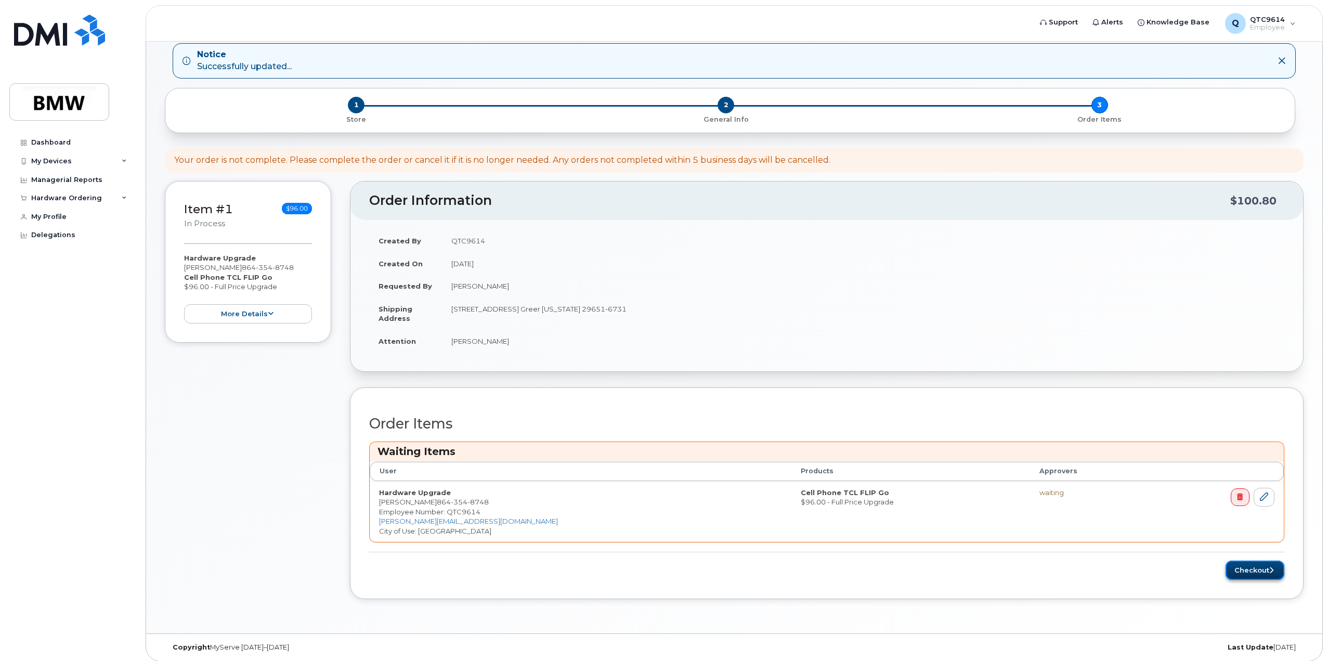
click at [1260, 564] on button "Checkout" at bounding box center [1254, 569] width 59 height 19
